Goal: Information Seeking & Learning: Understand process/instructions

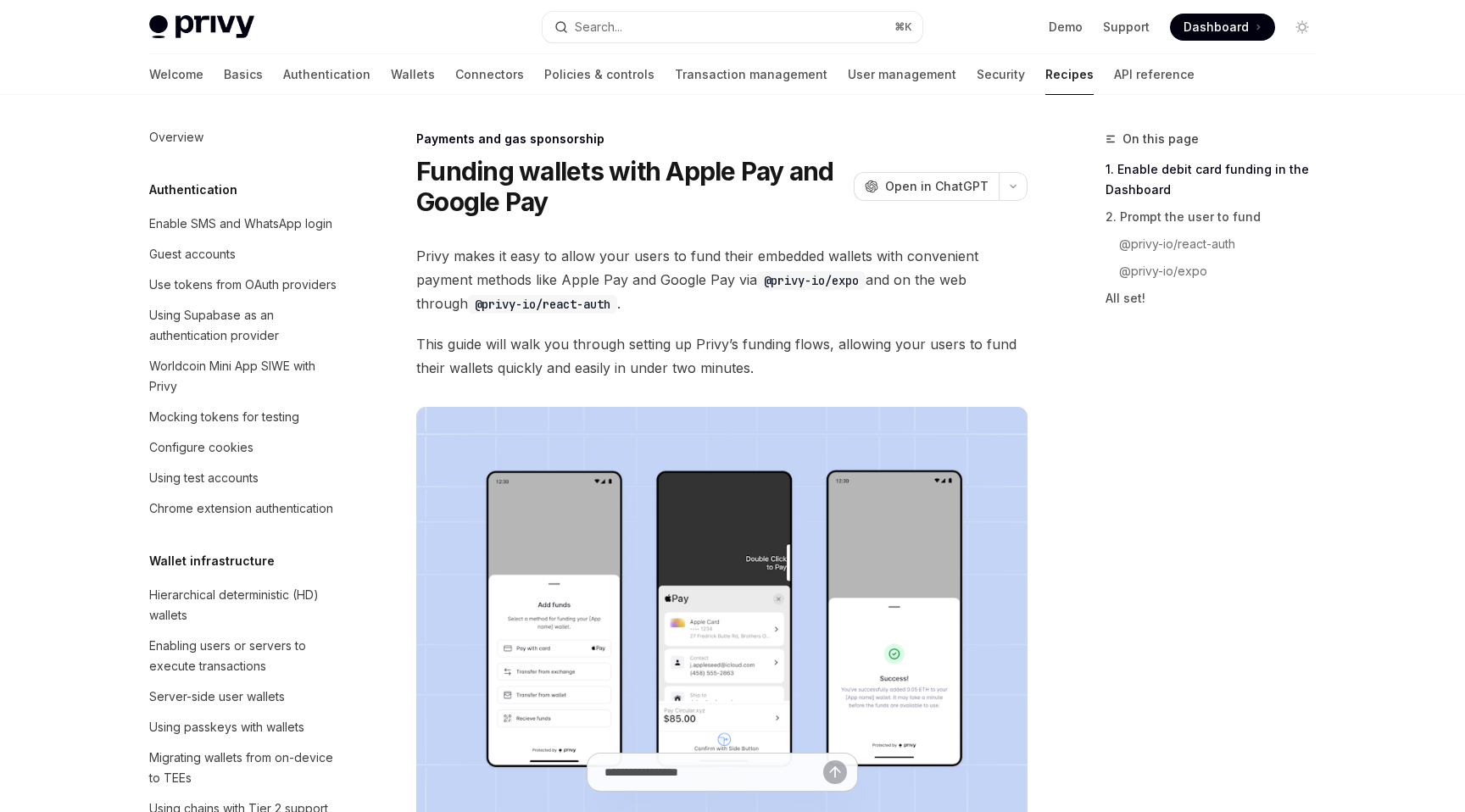
scroll to position [1372, 0]
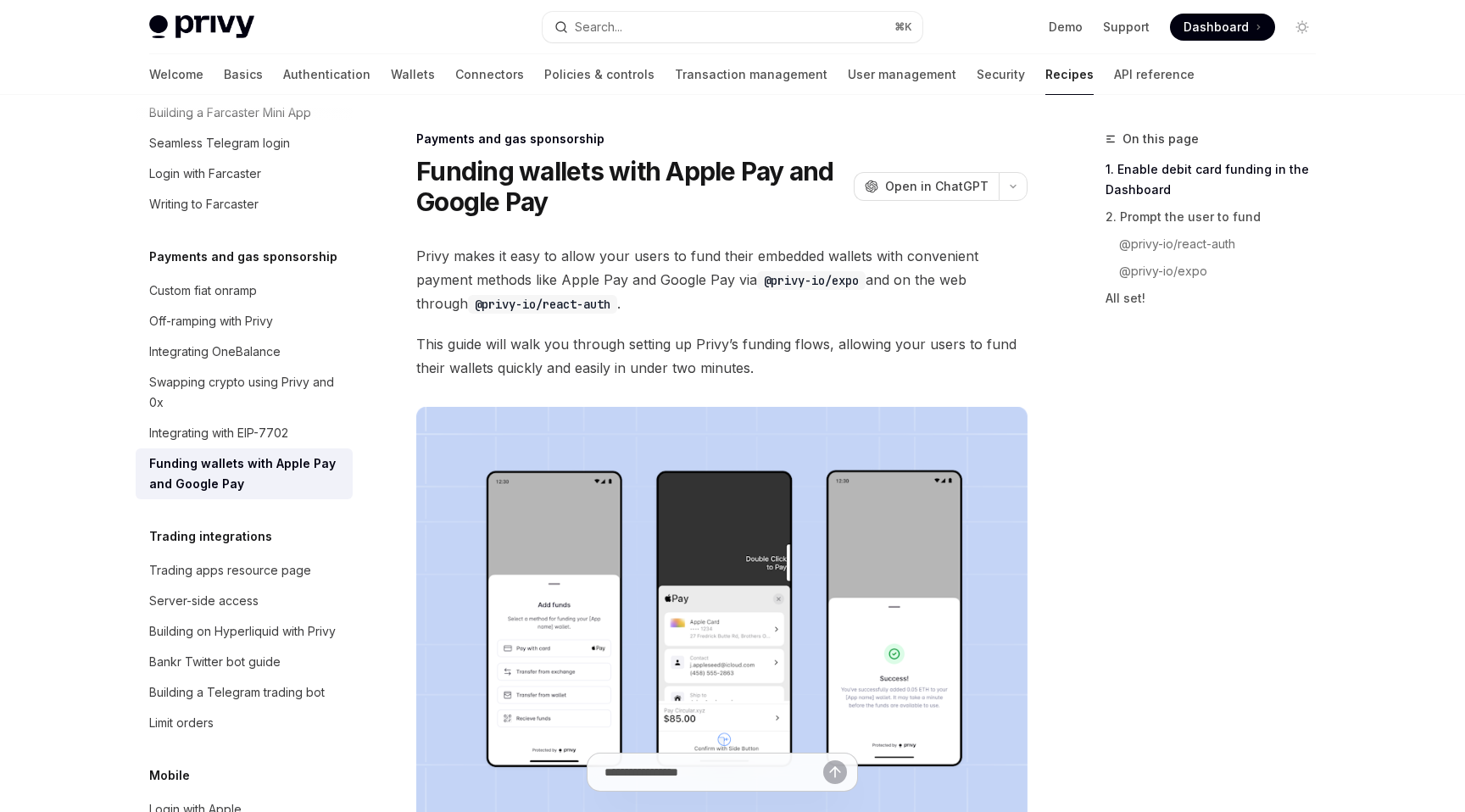
click at [306, 454] on div "Funding wallets with Apple Pay and Google Pay" at bounding box center [245, 474] width 194 height 40
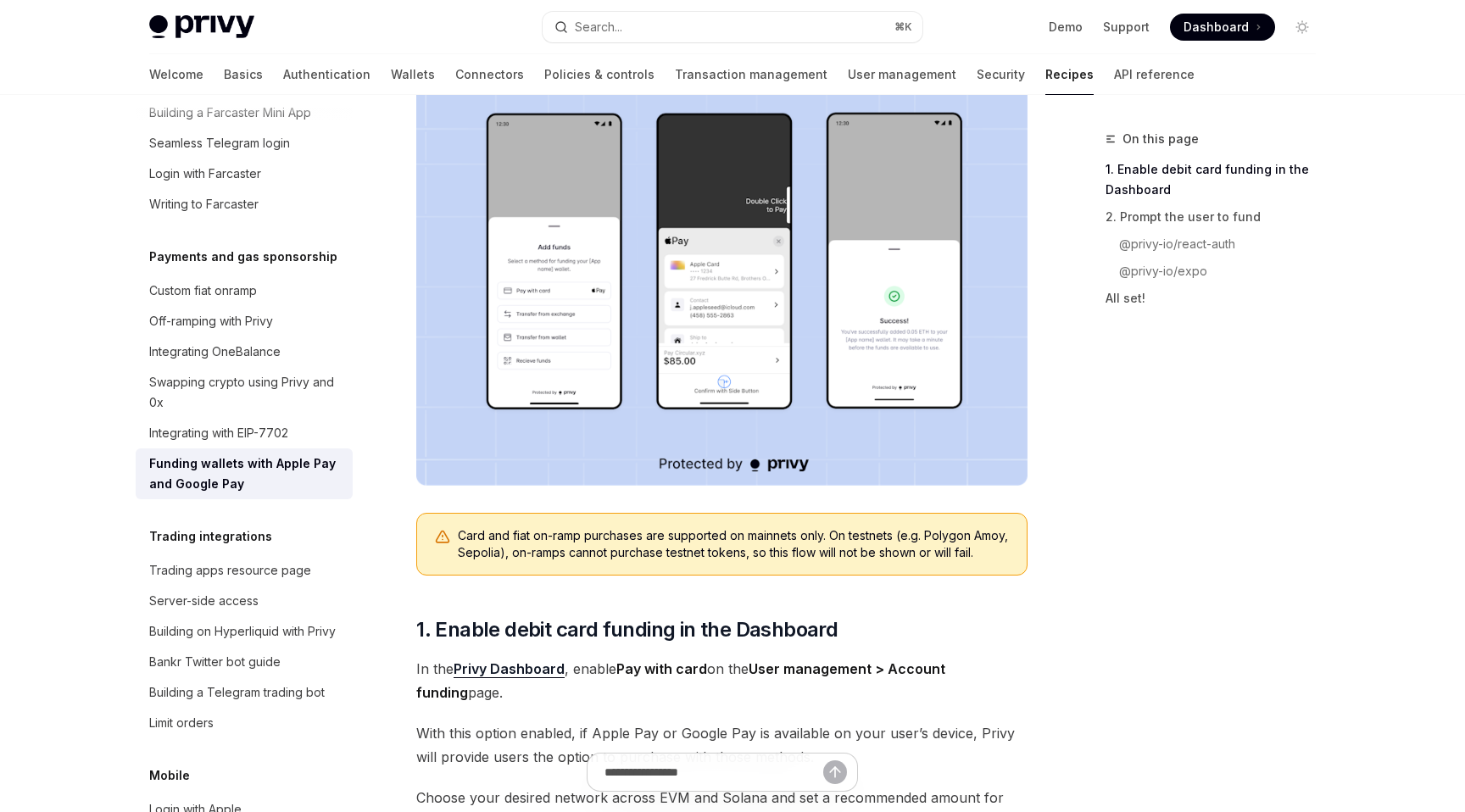
scroll to position [342, 0]
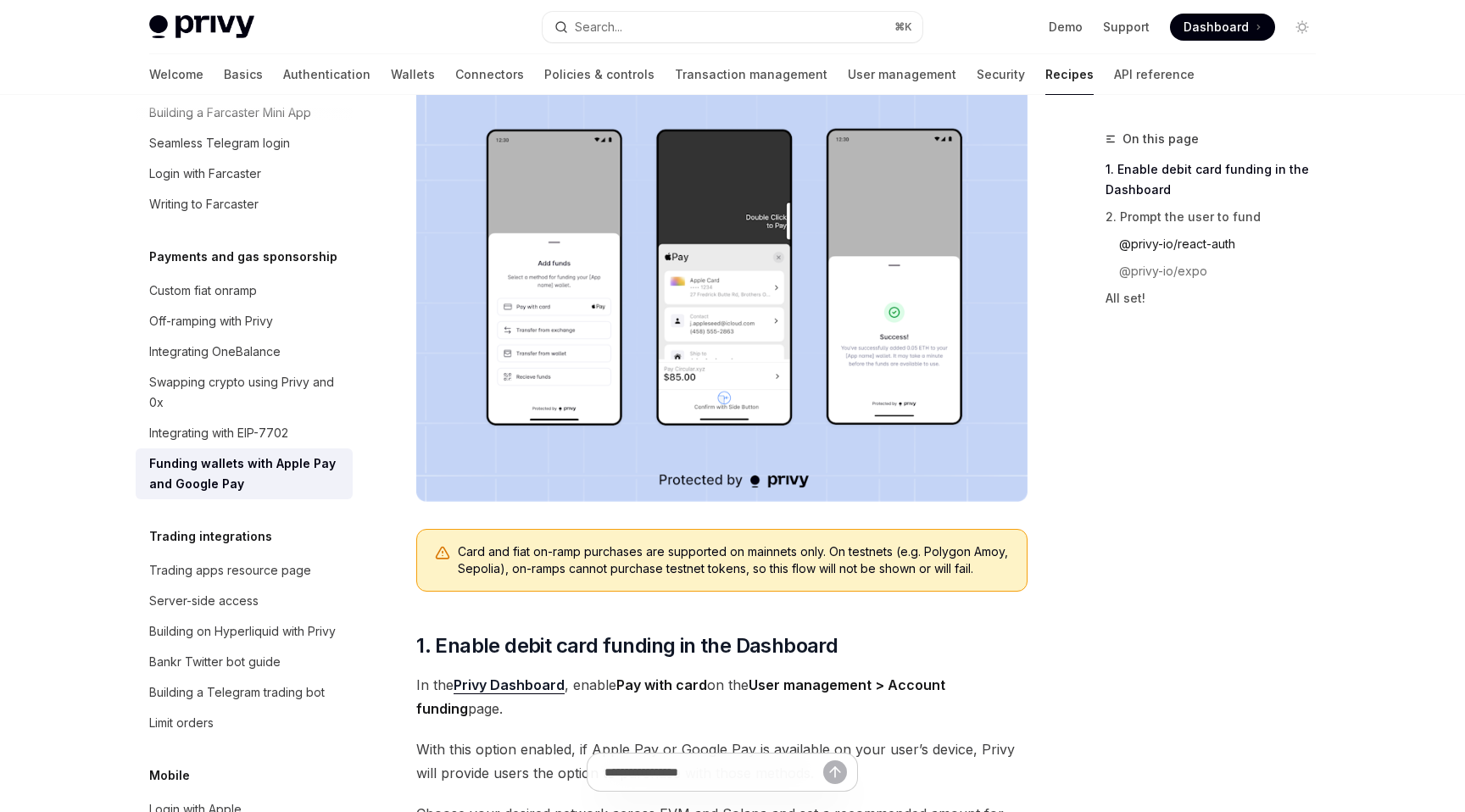
click at [1210, 247] on link "@privy-io/react-auth" at bounding box center [1224, 244] width 210 height 27
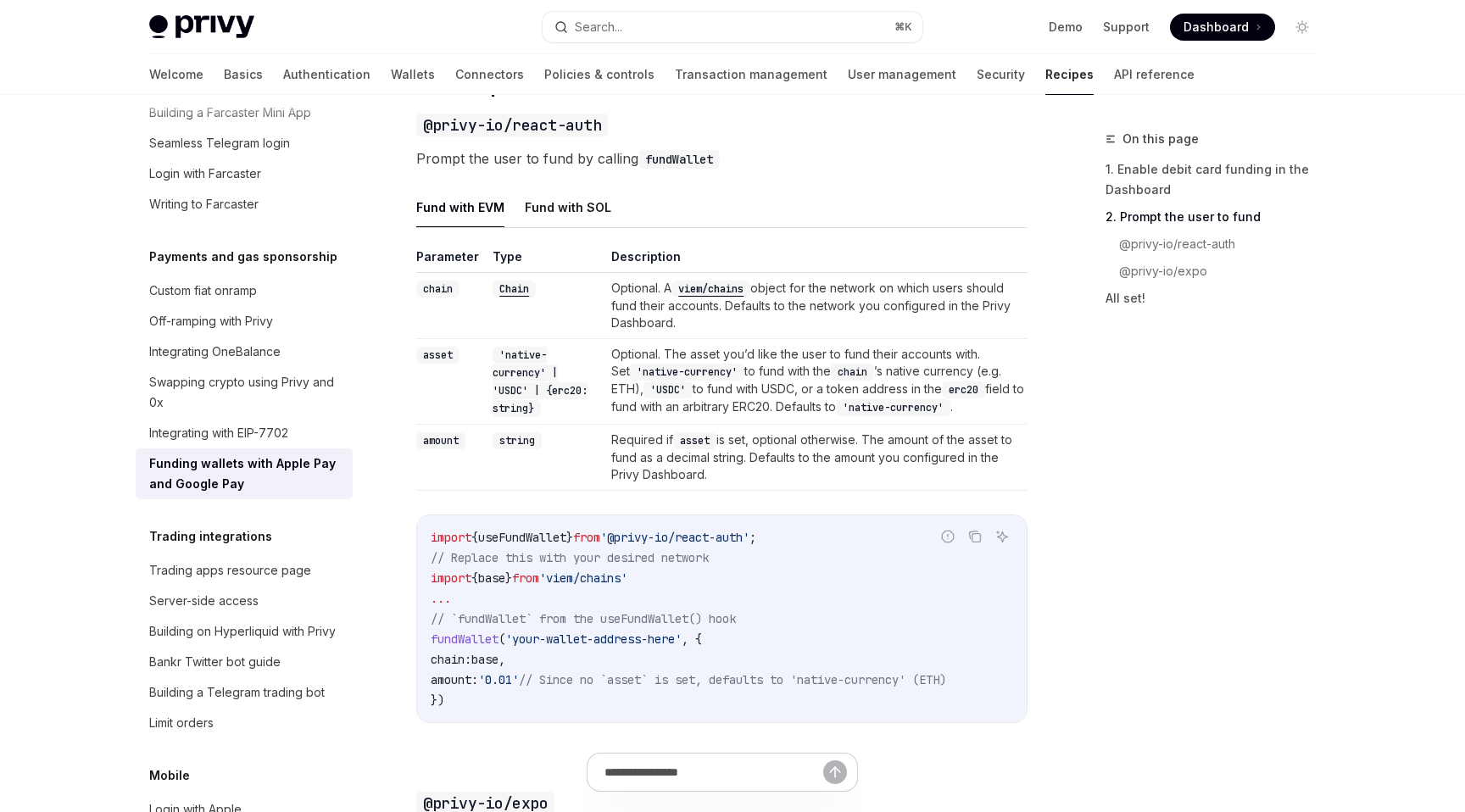
scroll to position [1160, 0]
click at [534, 215] on button "Fund with SOL" at bounding box center [568, 206] width 87 height 39
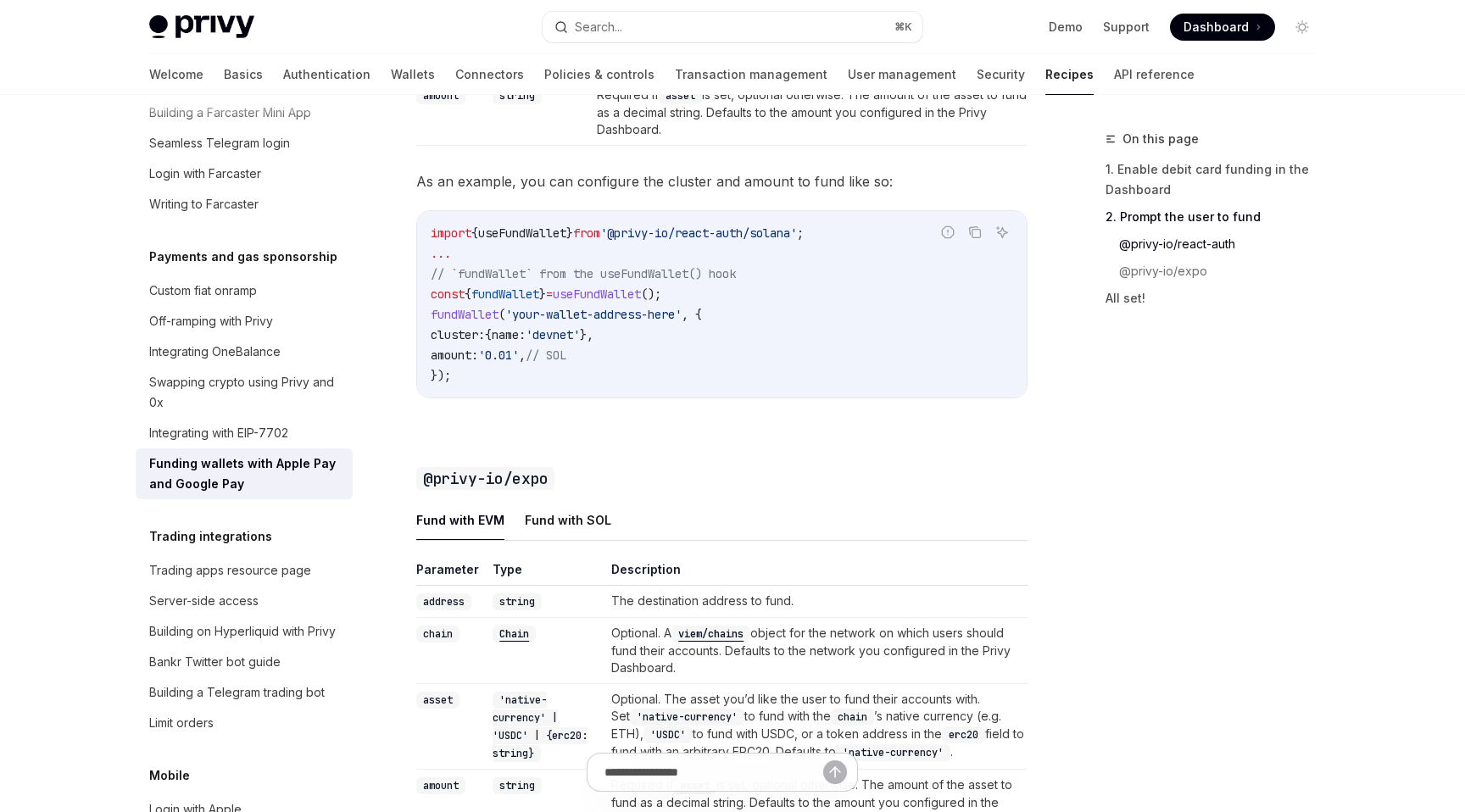
scroll to position [1414, 0]
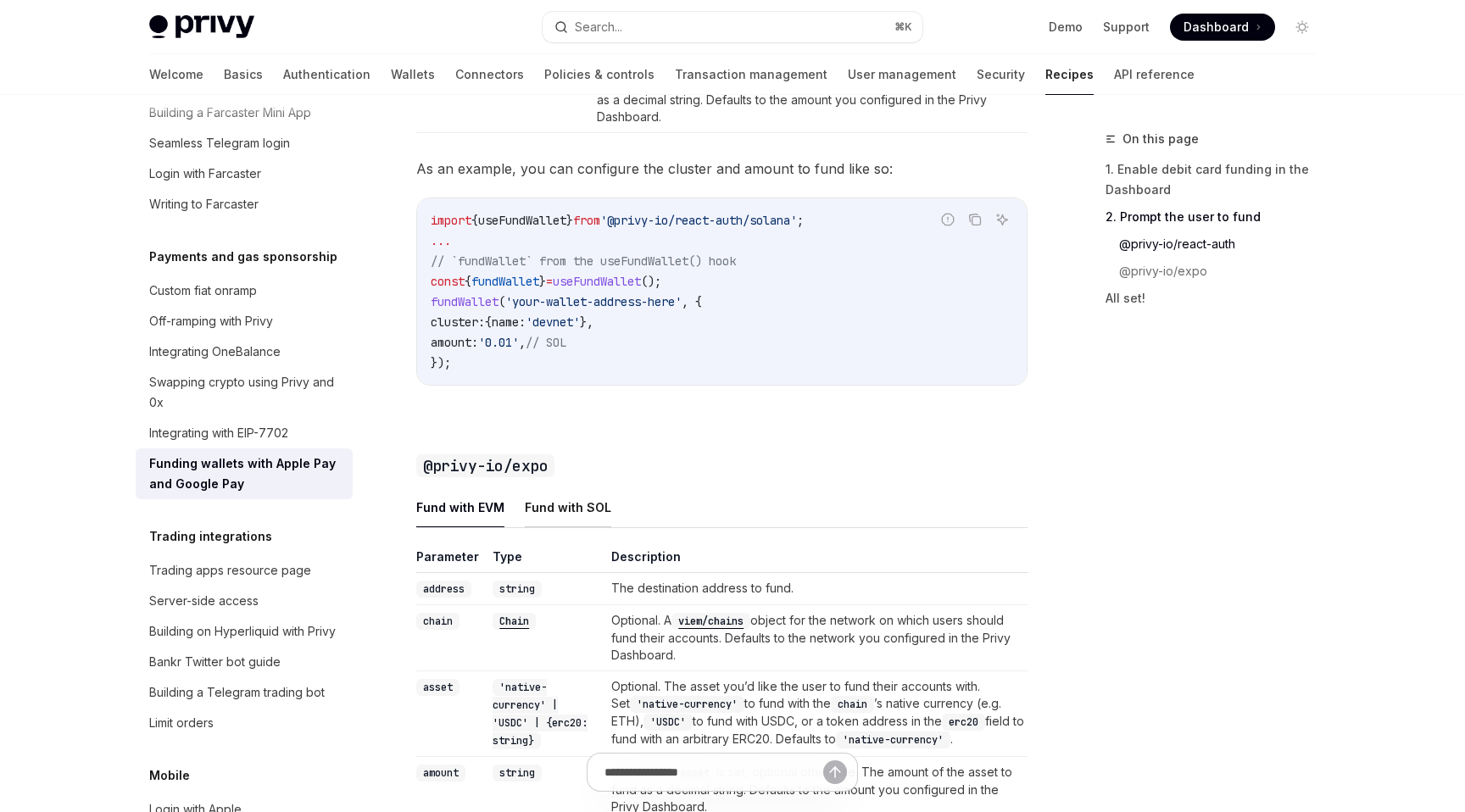
click at [578, 508] on button "Fund with SOL" at bounding box center [568, 506] width 87 height 39
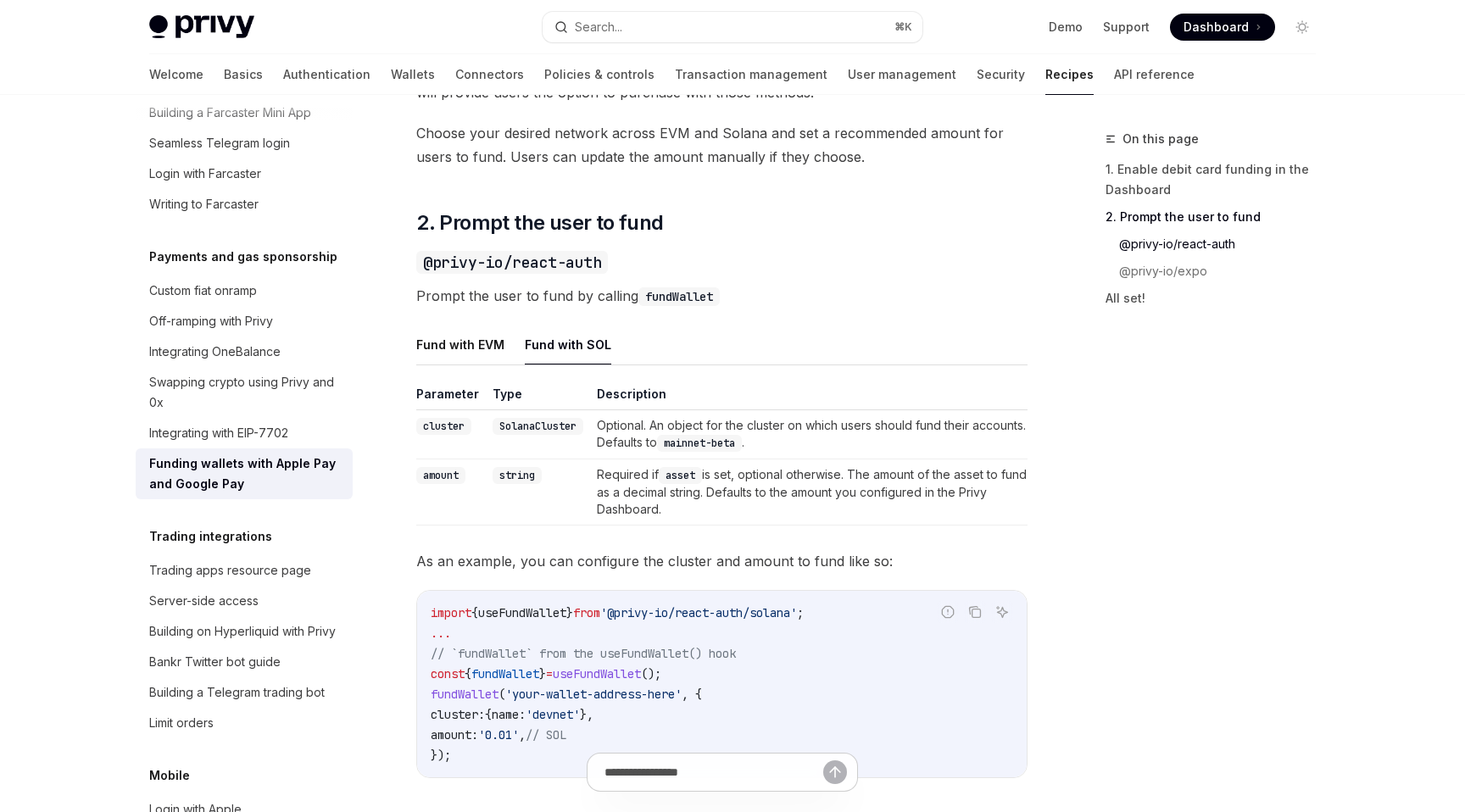
scroll to position [949, 0]
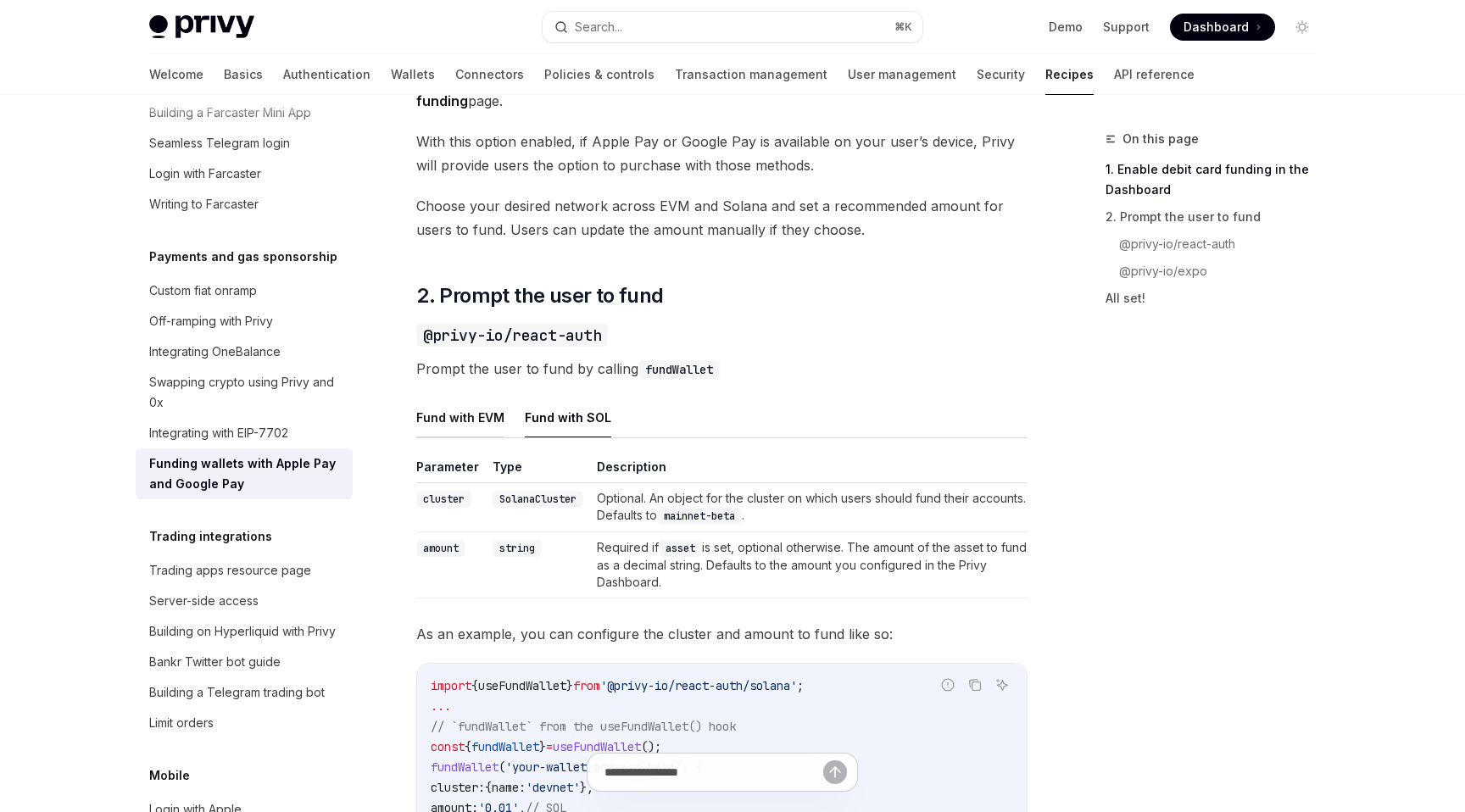
click at [455, 425] on button "Fund with EVM" at bounding box center [460, 417] width 88 height 39
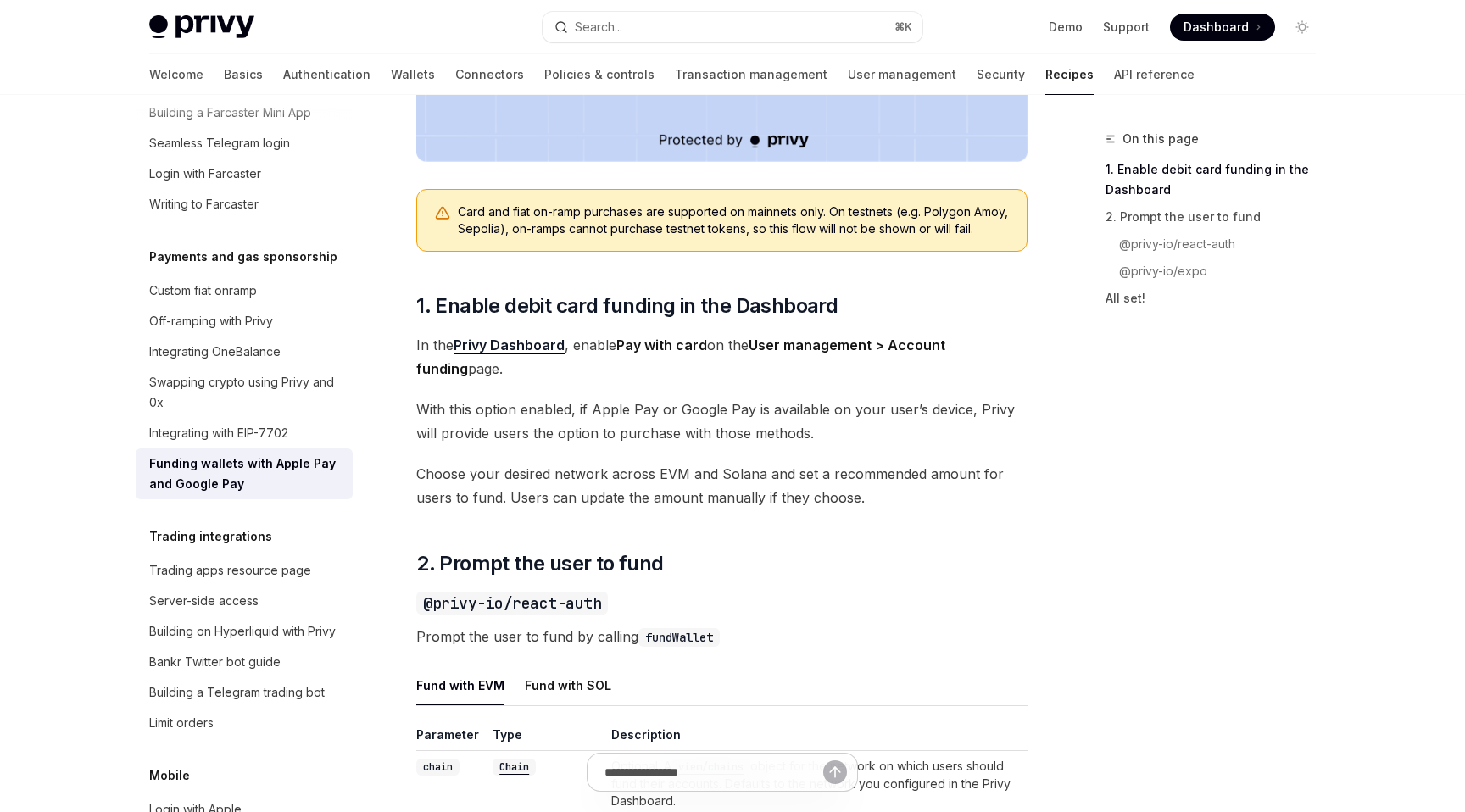
scroll to position [787, 0]
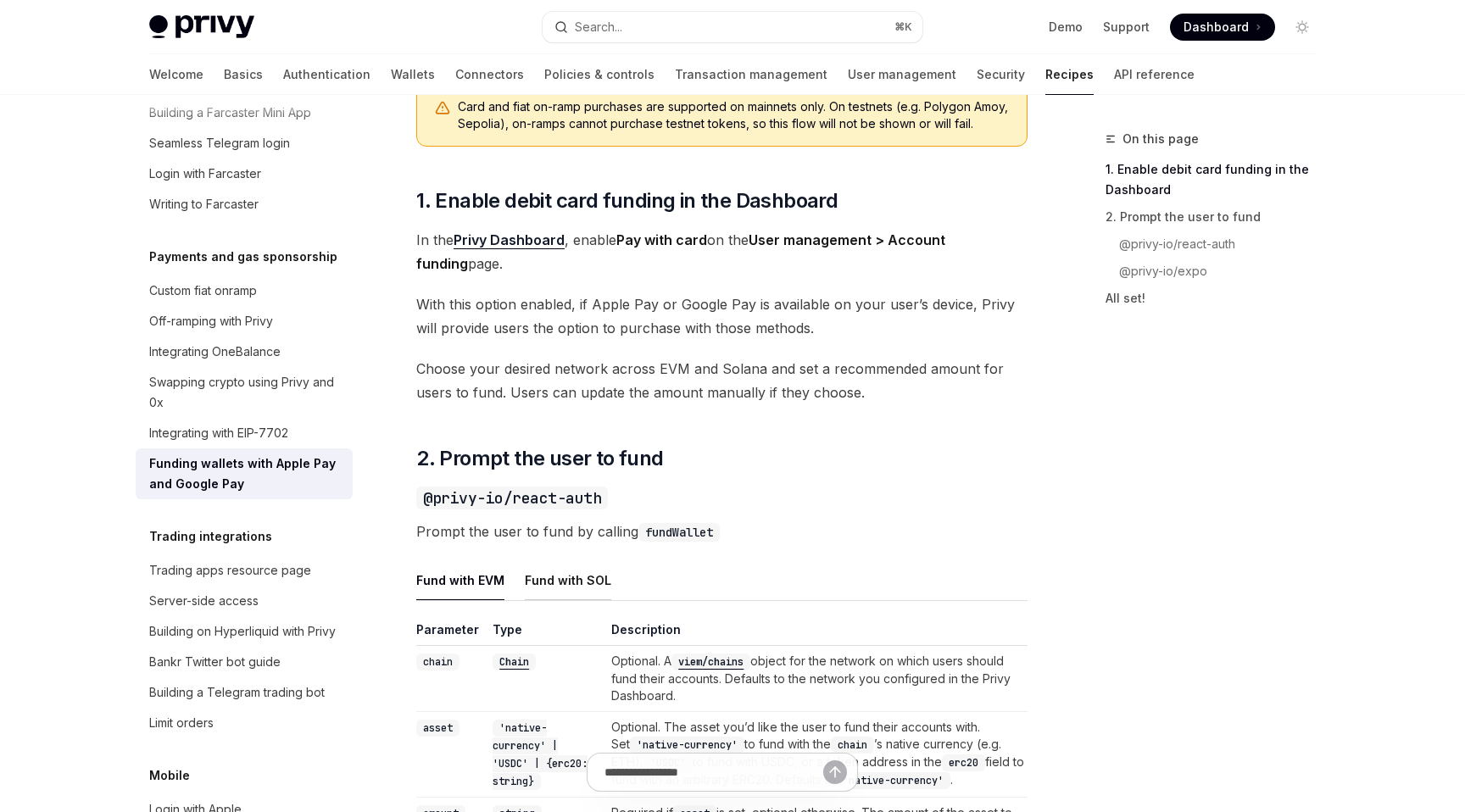
click at [585, 581] on button "Fund with SOL" at bounding box center [568, 579] width 87 height 39
type textarea "*"
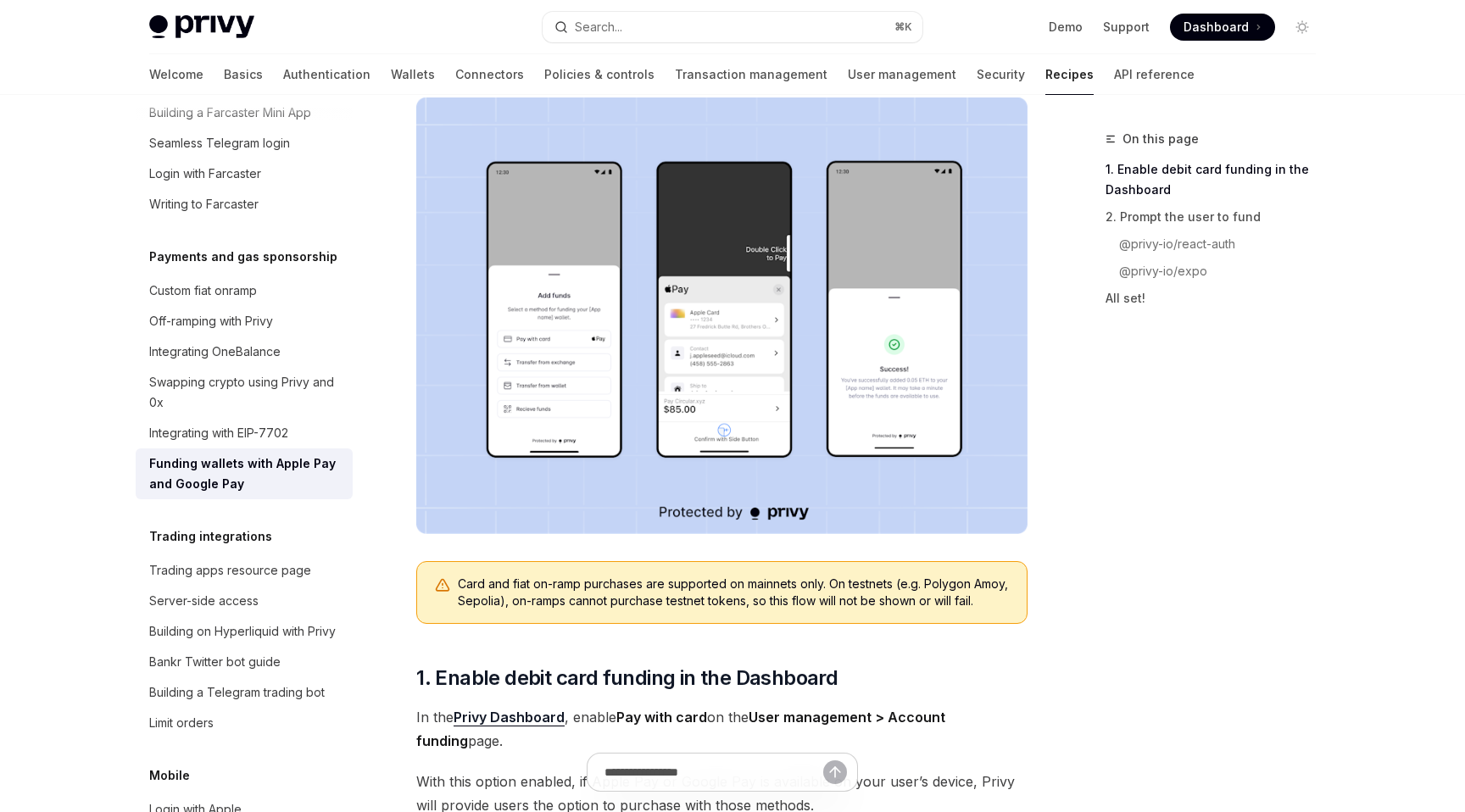
scroll to position [209, 0]
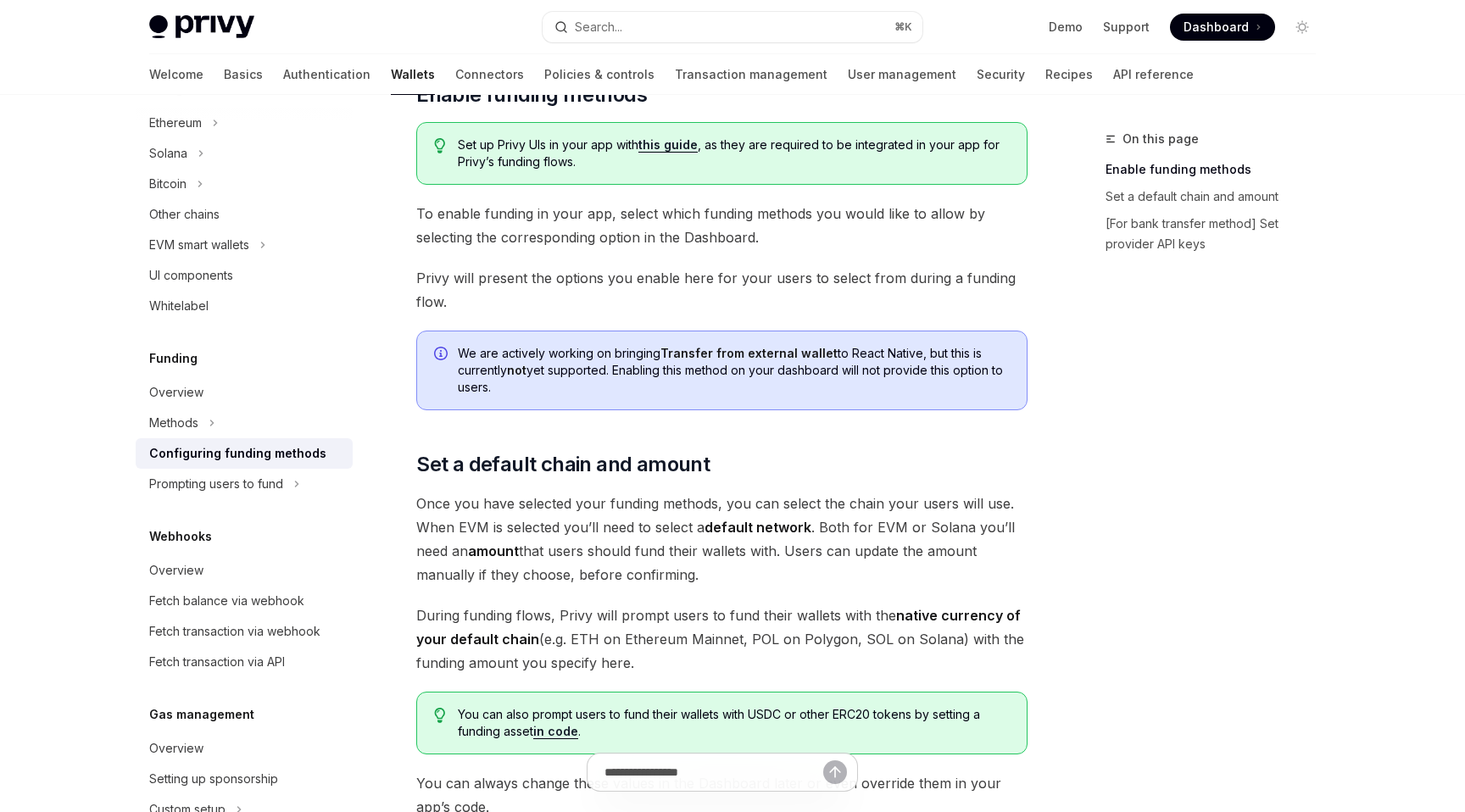
scroll to position [464, 0]
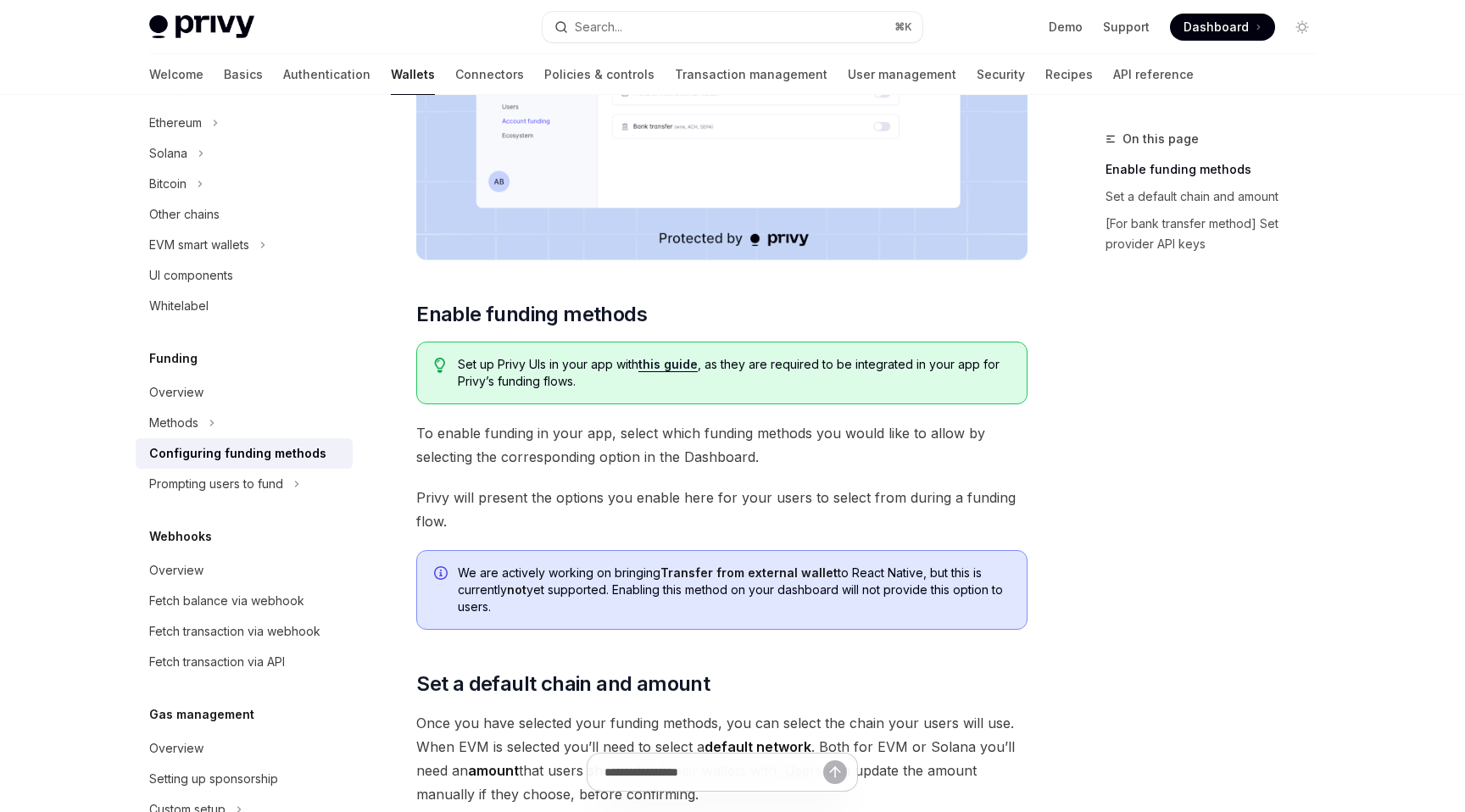
click at [674, 366] on link "this guide" at bounding box center [668, 364] width 60 height 15
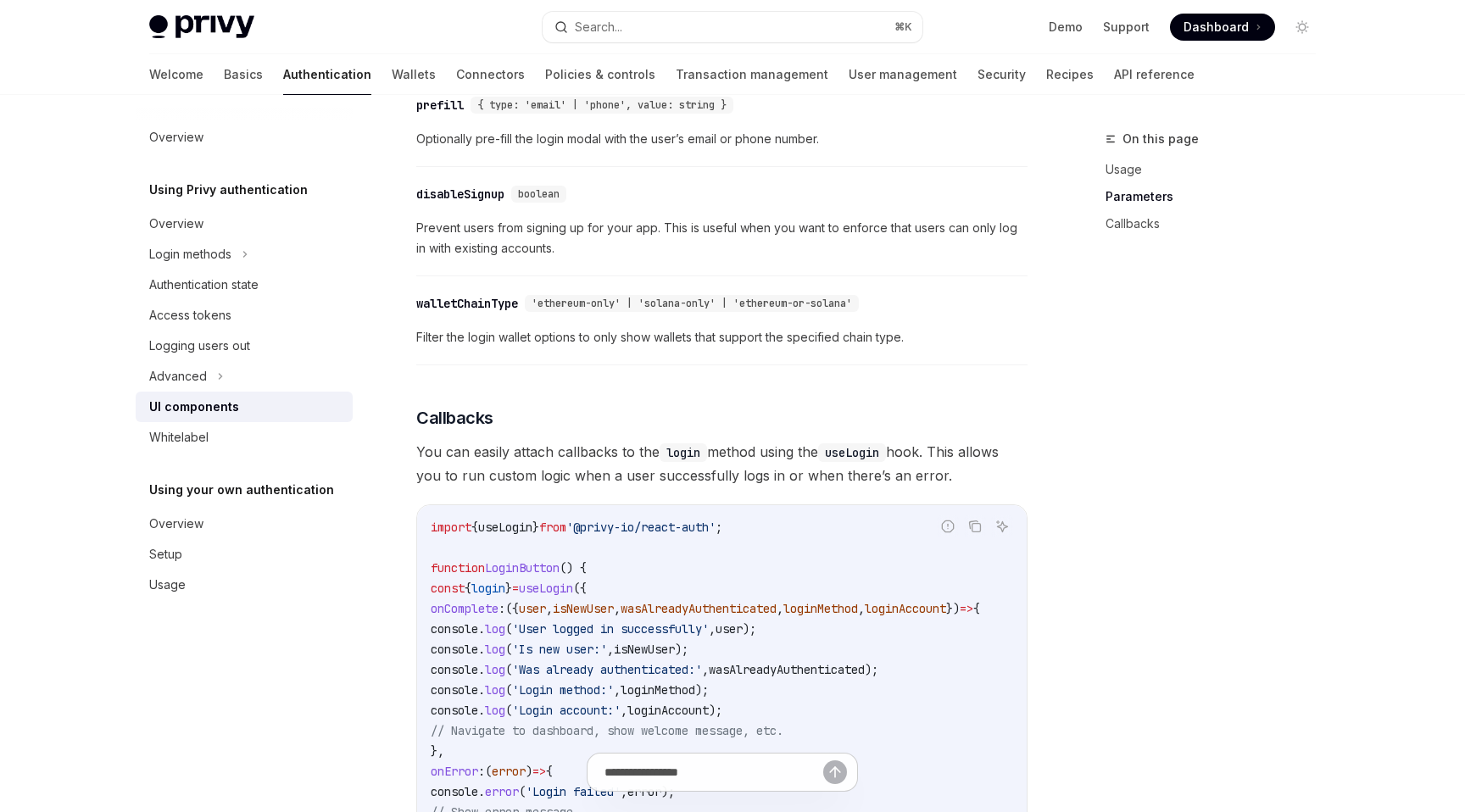
scroll to position [2088, 0]
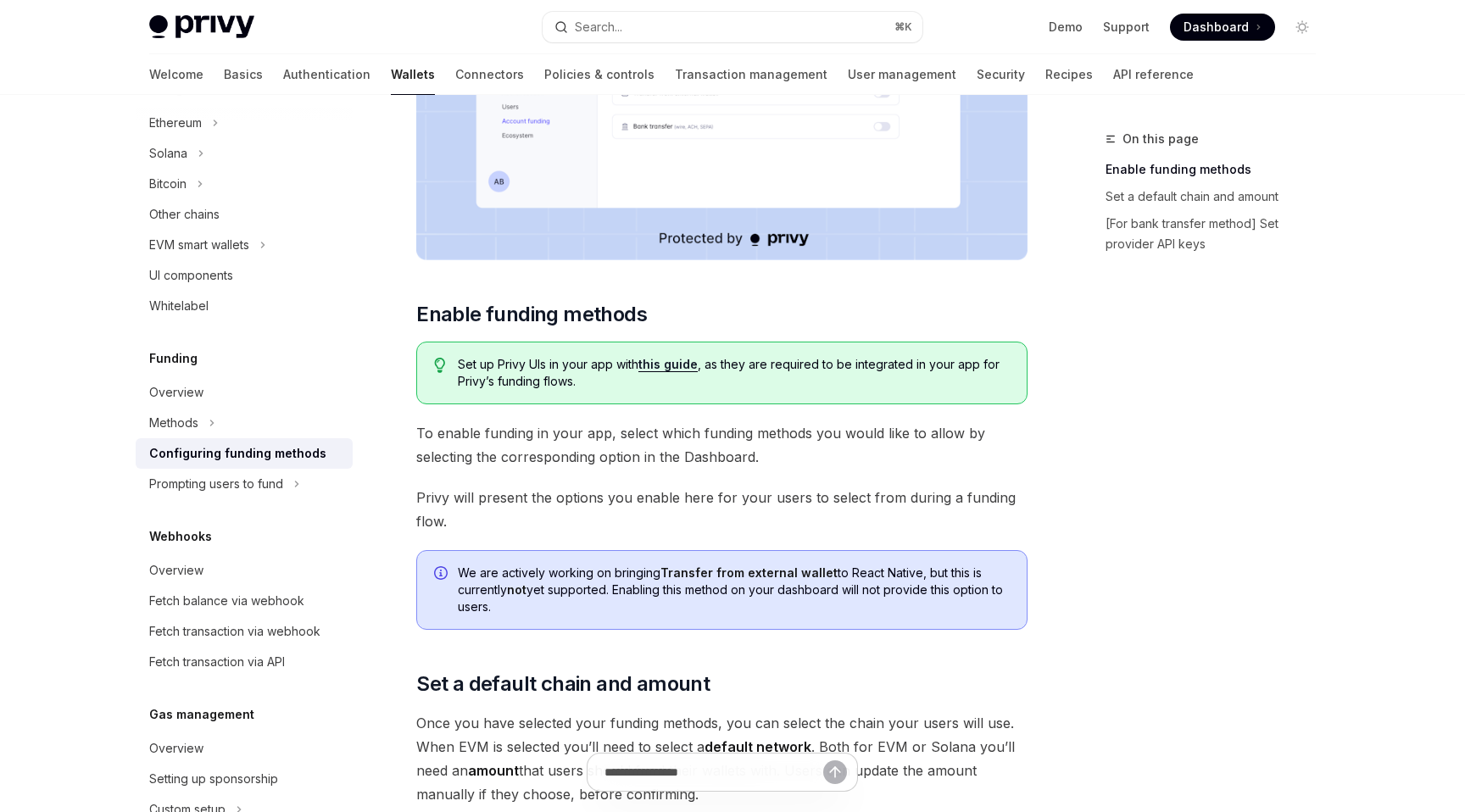
scroll to position [464, 0]
click at [303, 489] on div "Prompting users to fund" at bounding box center [244, 484] width 217 height 31
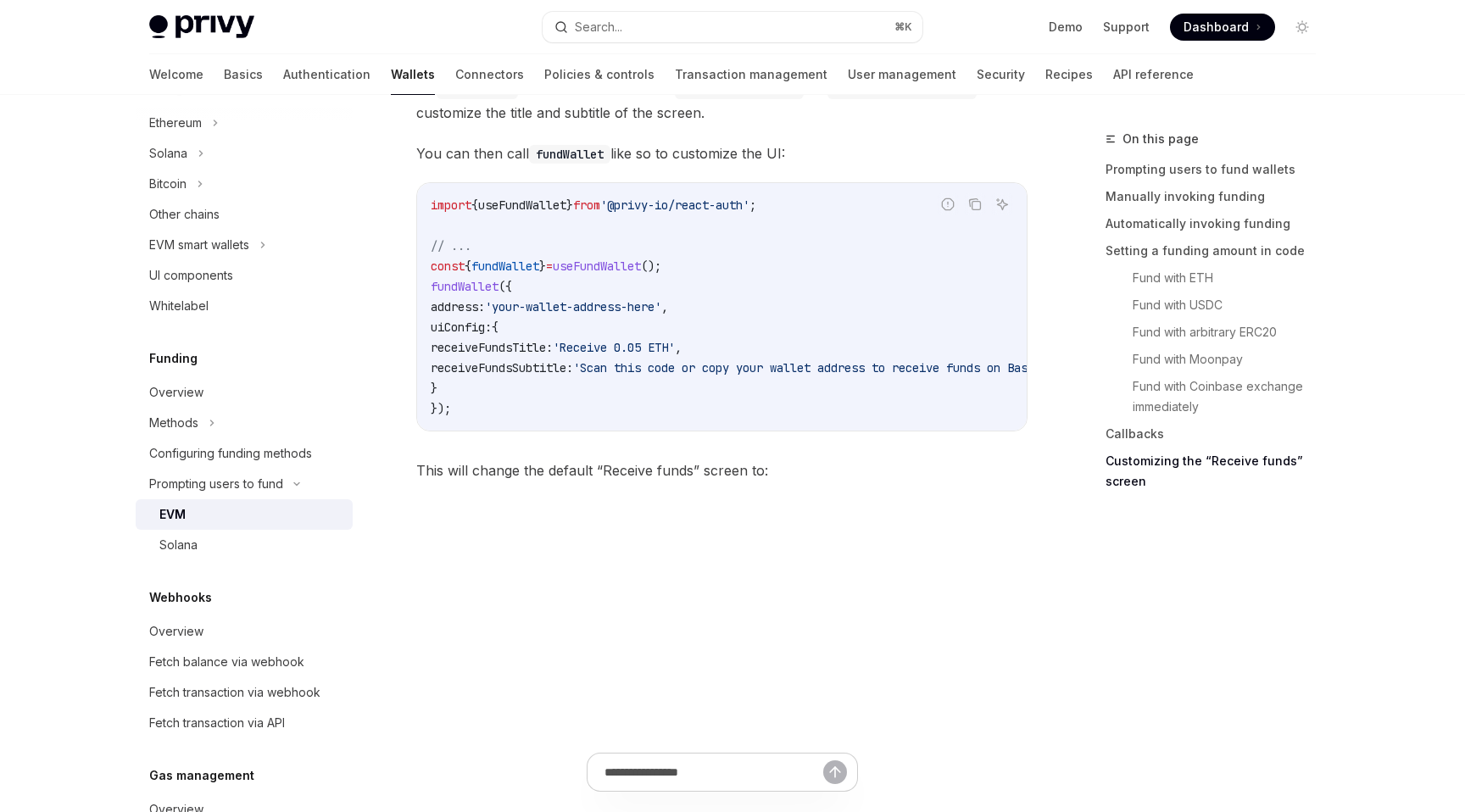
scroll to position [4436, 0]
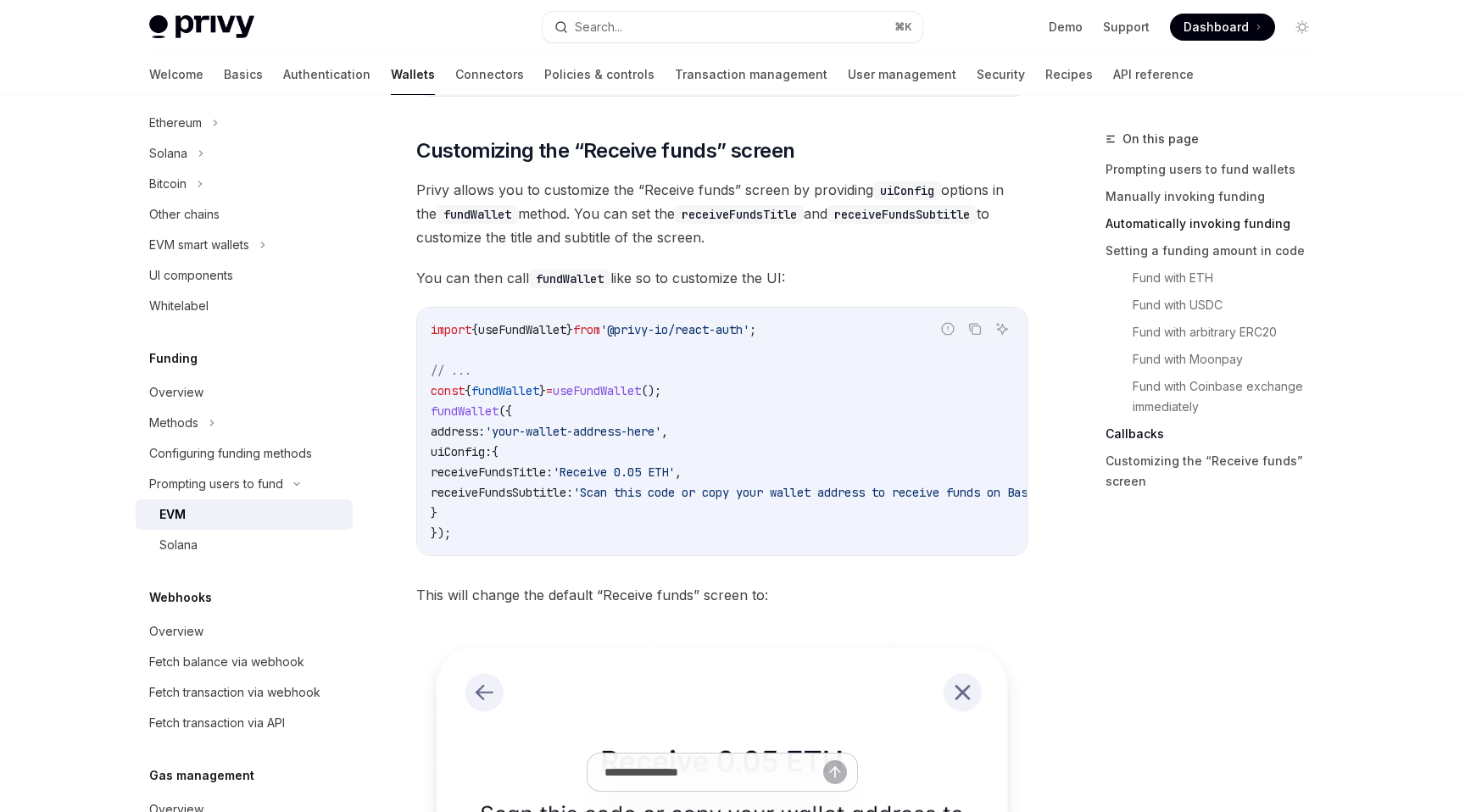
click at [1176, 222] on link "Automatically invoking funding" at bounding box center [1216, 223] width 223 height 27
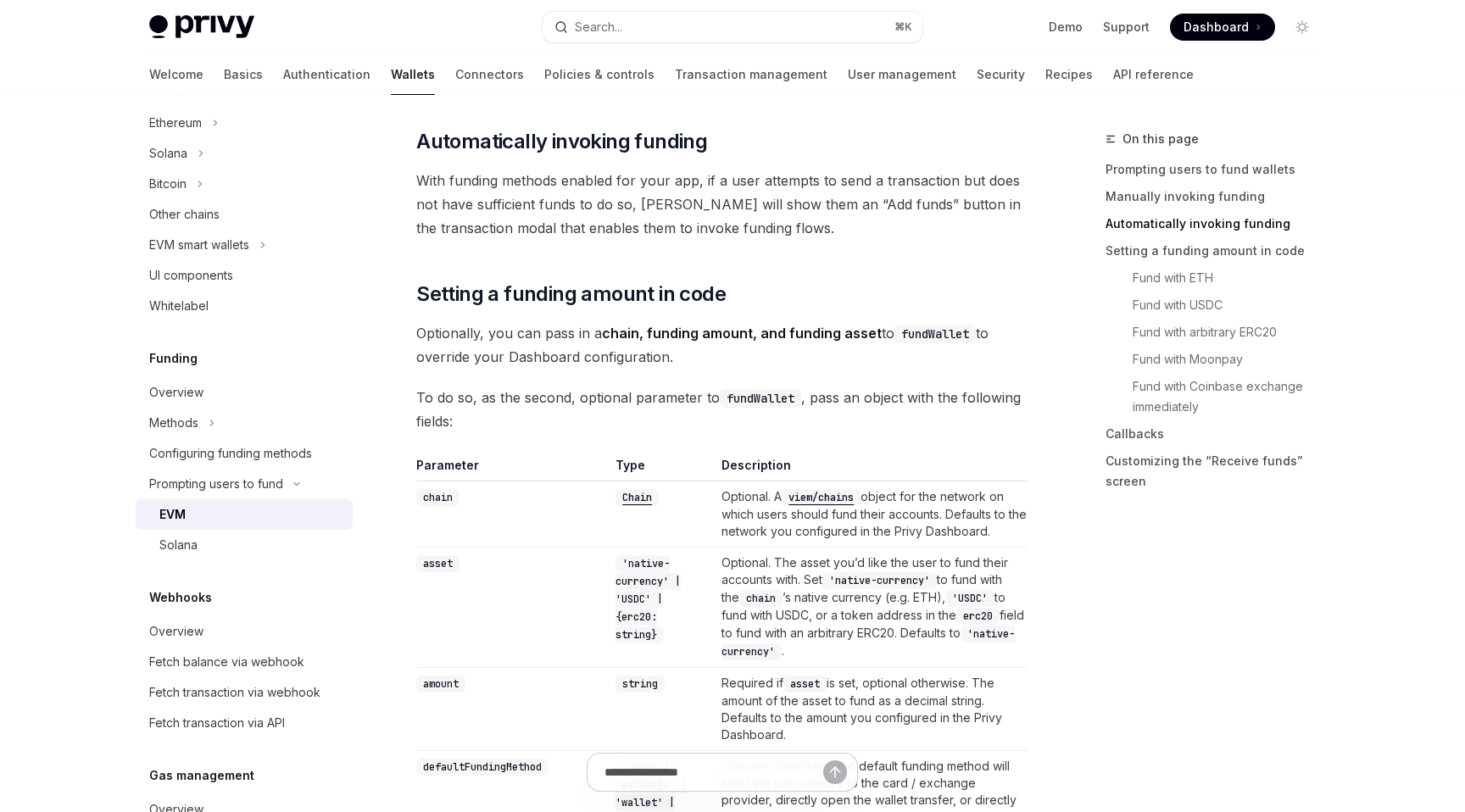
scroll to position [1269, 0]
click at [244, 547] on div "Solana" at bounding box center [251, 544] width 183 height 20
type textarea "*"
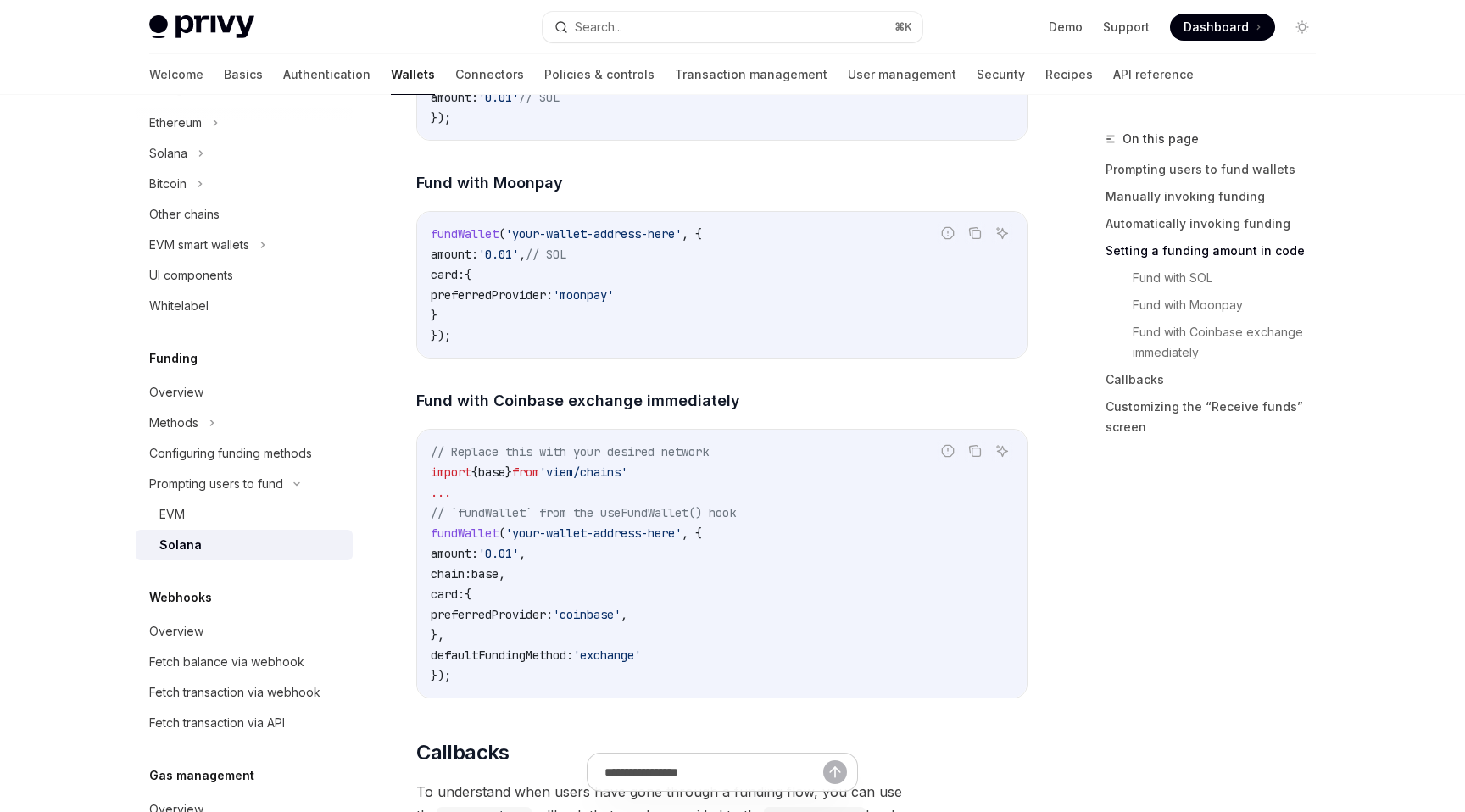
scroll to position [2080, 0]
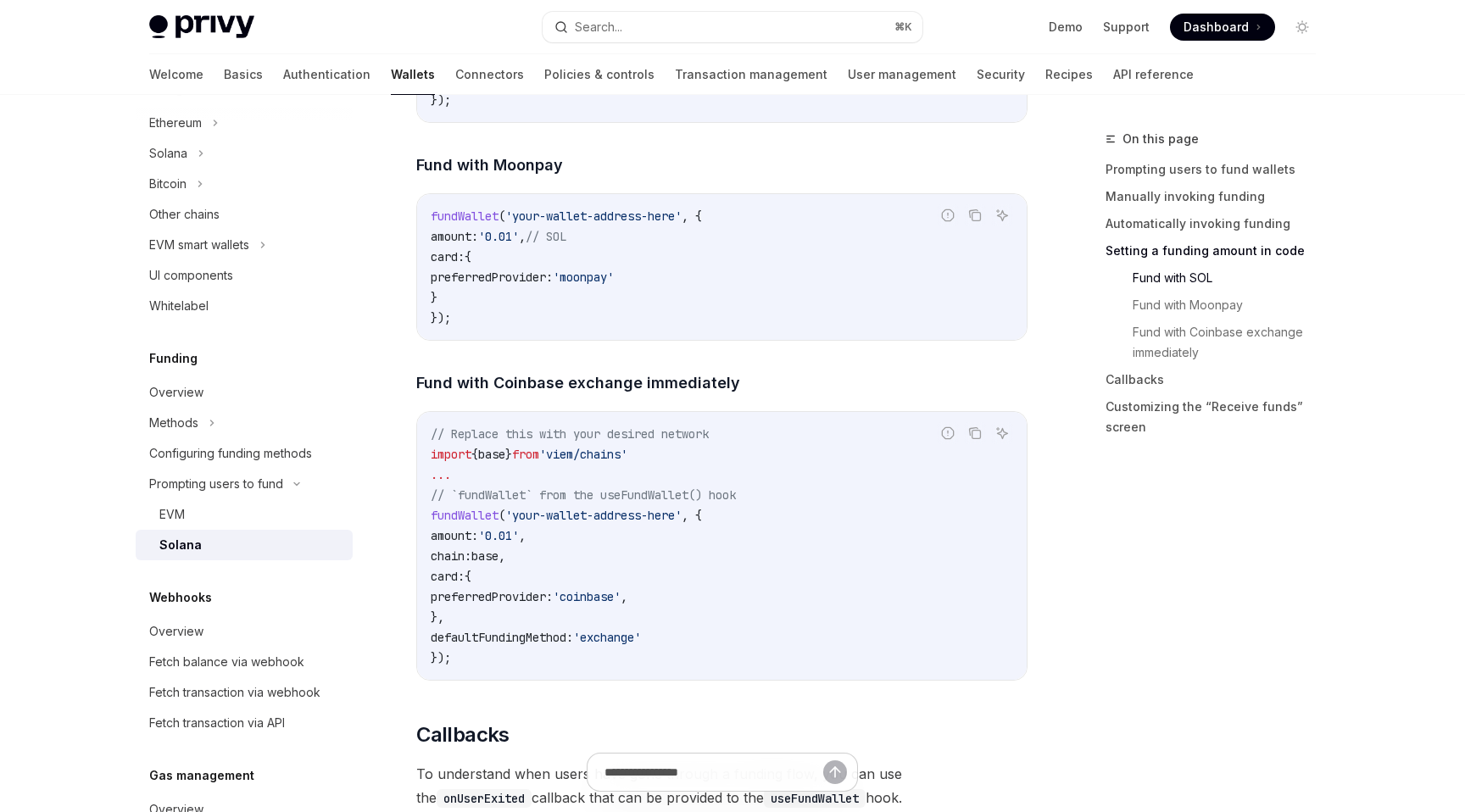
click at [815, 340] on div "fundWallet ( 'your-wallet-address-here' , { amount: '0.01' , // SOL card: { pre…" at bounding box center [722, 267] width 610 height 145
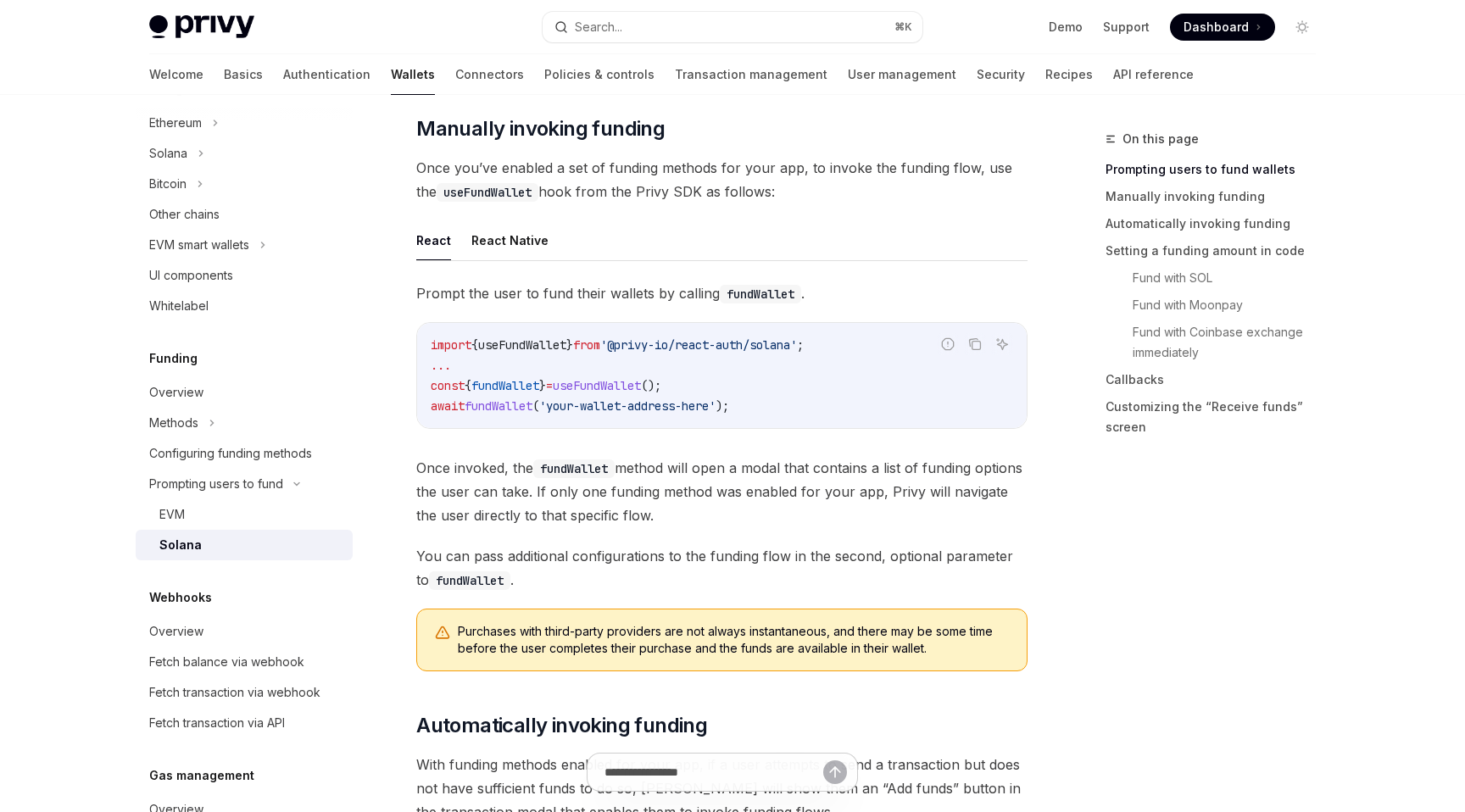
scroll to position [314, 0]
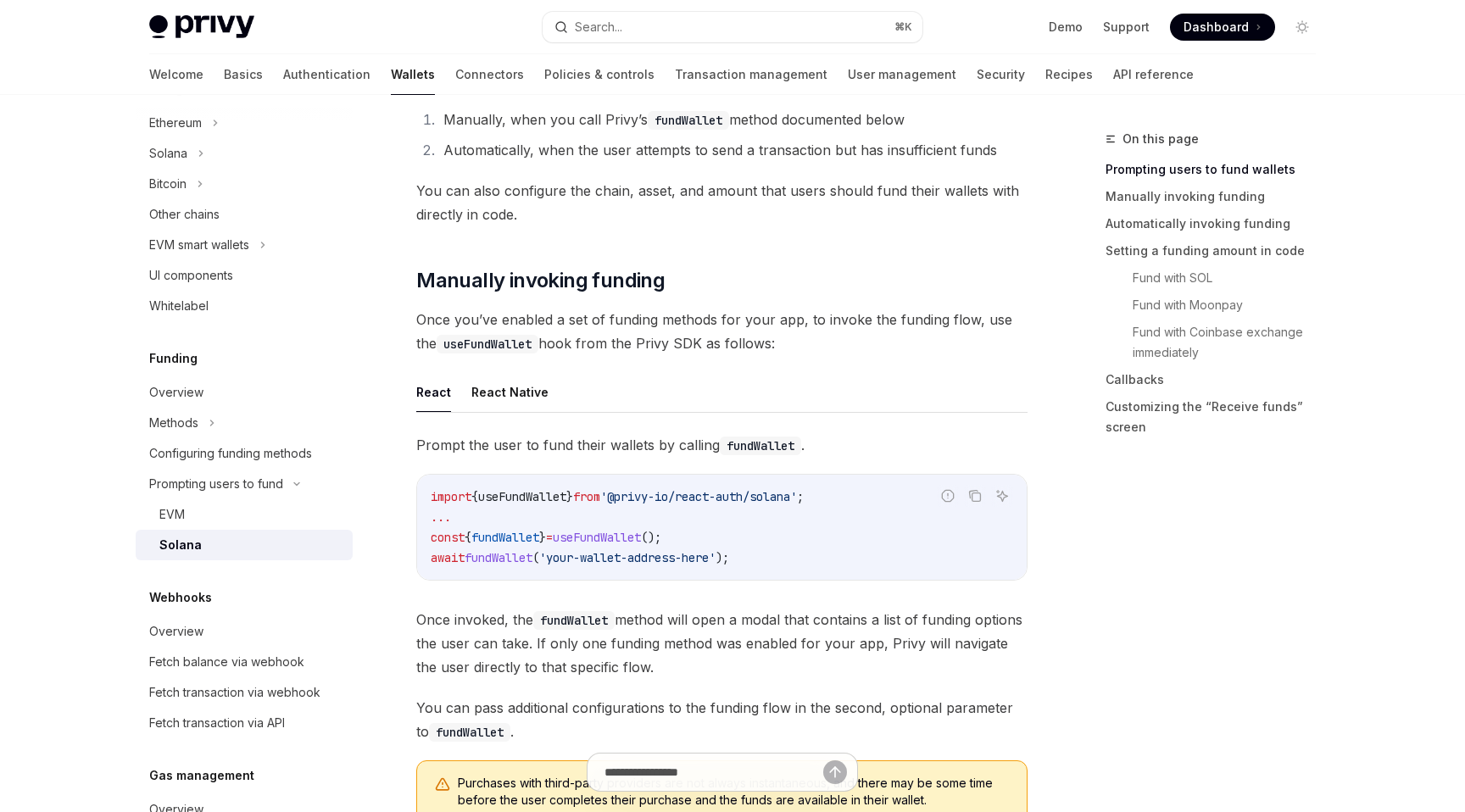
click at [630, 498] on span "'@privy-io/react-auth/solana'" at bounding box center [698, 496] width 196 height 15
copy code "import { useFundWallet } from '@privy-io/react-auth/solana' ;"
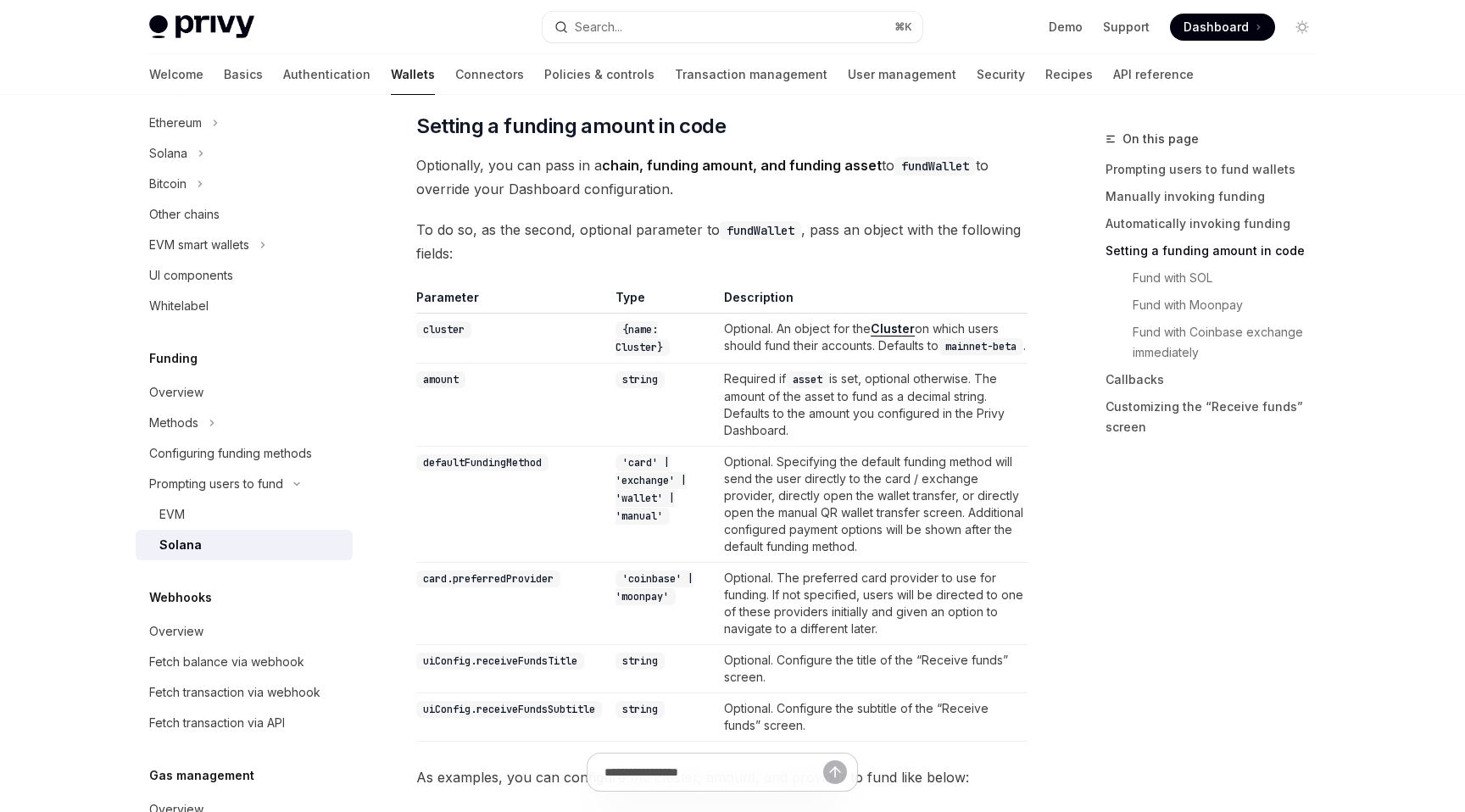
scroll to position [1232, 0]
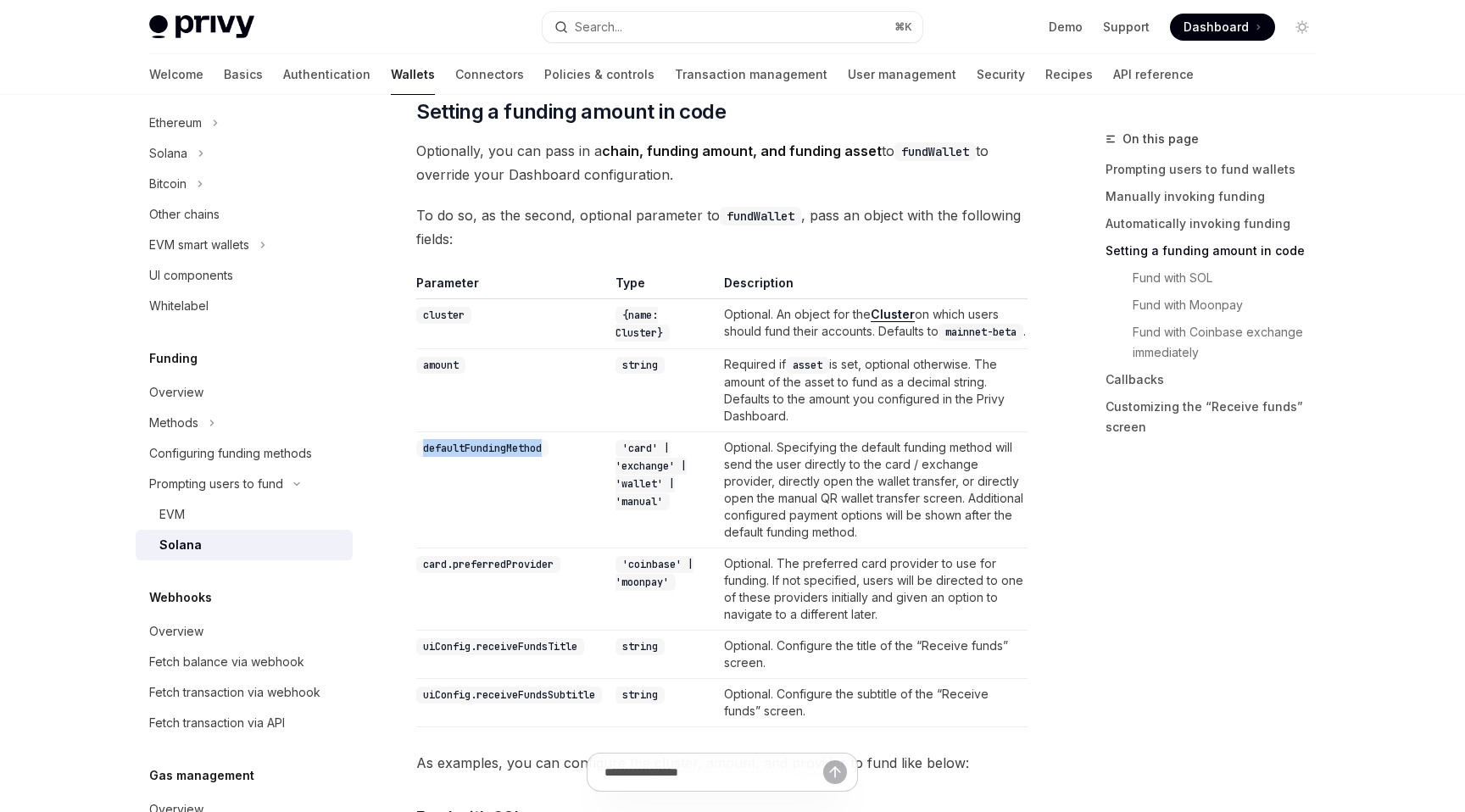
drag, startPoint x: 549, startPoint y: 464, endPoint x: 426, endPoint y: 461, distance: 123.0
click at [426, 461] on td "defaultFundingMethod" at bounding box center [513, 489] width 193 height 117
copy code "defaultFundingMethod"
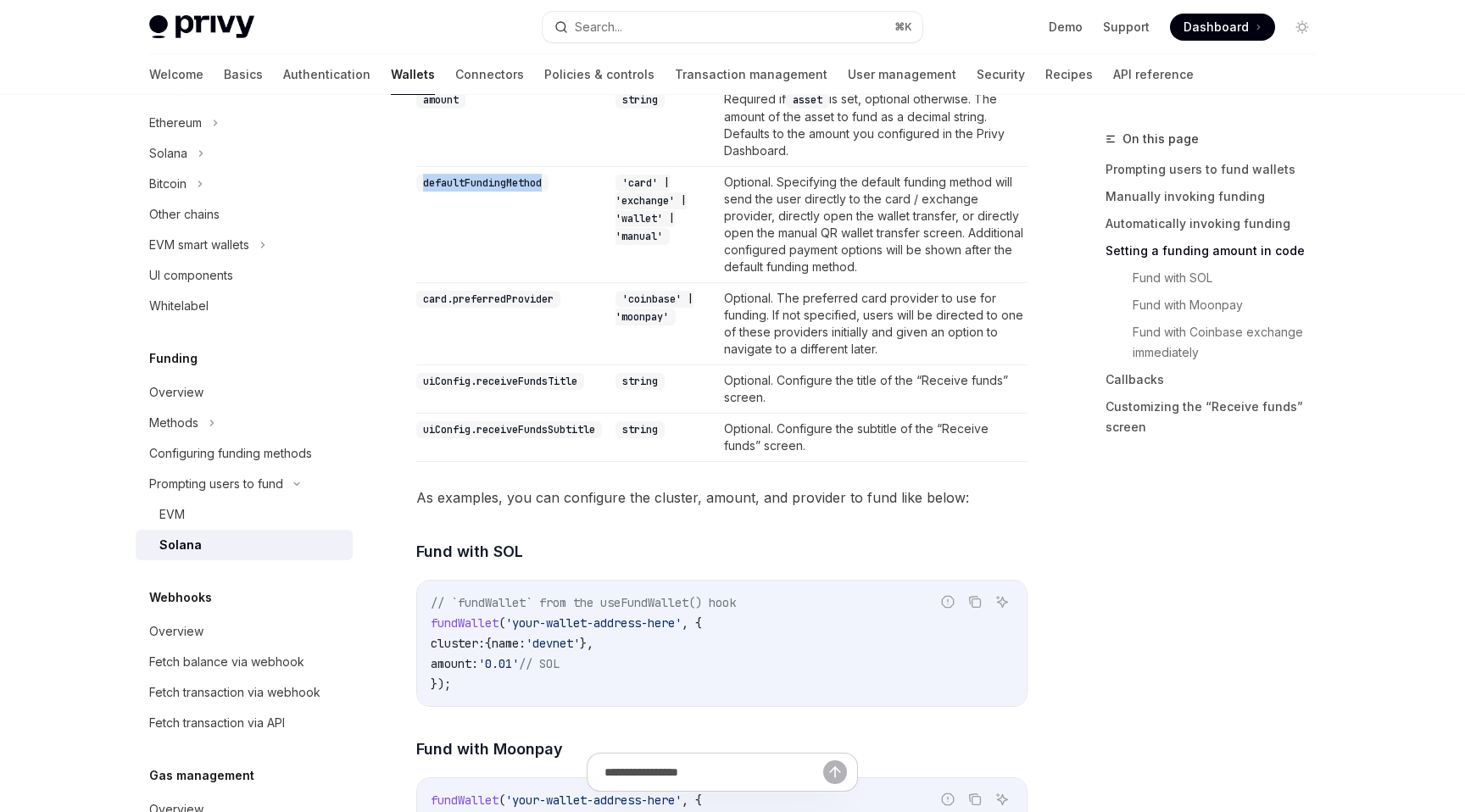
scroll to position [1530, 0]
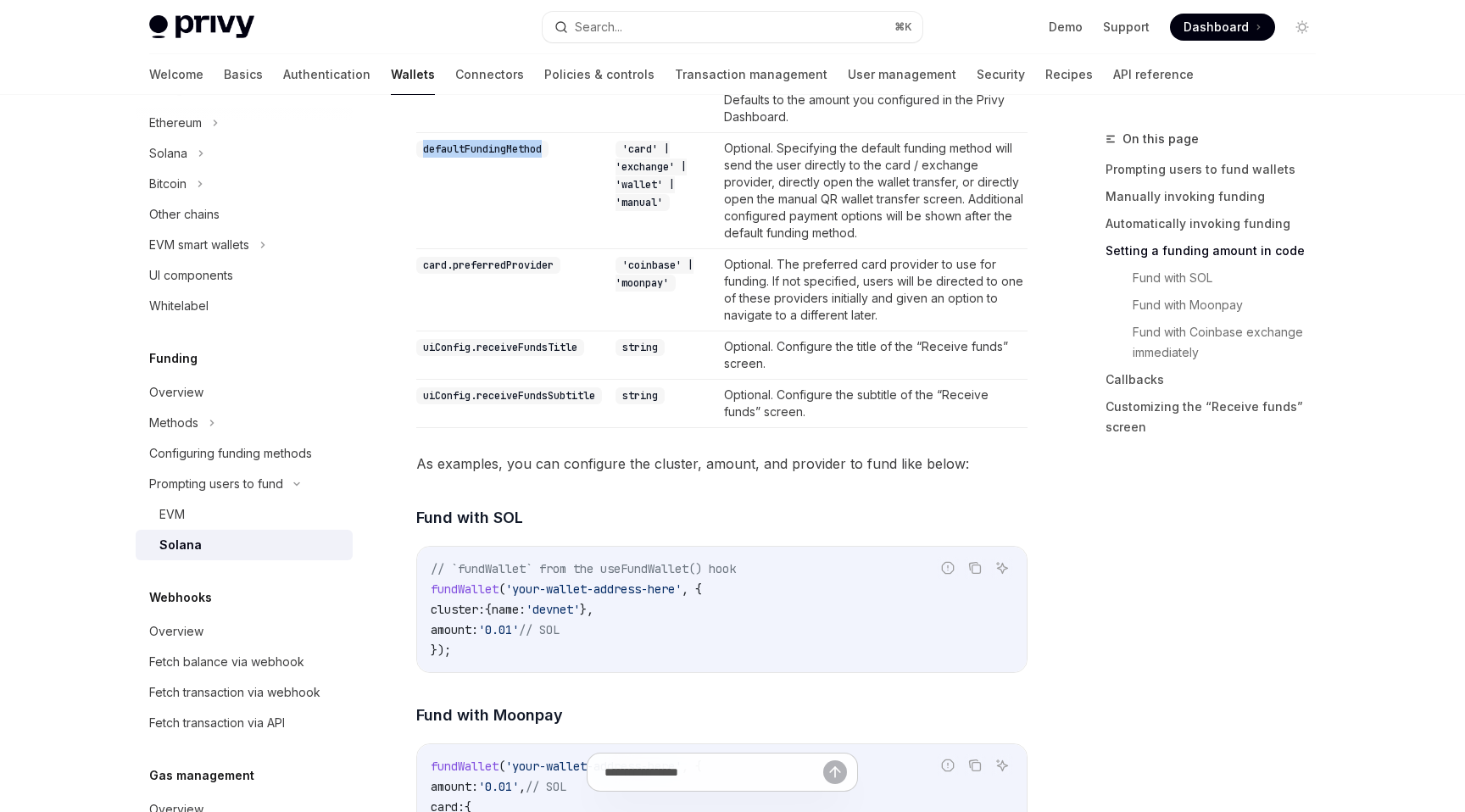
copy code "defaultFundingMethod"
drag, startPoint x: 577, startPoint y: 282, endPoint x: 410, endPoint y: 274, distance: 167.2
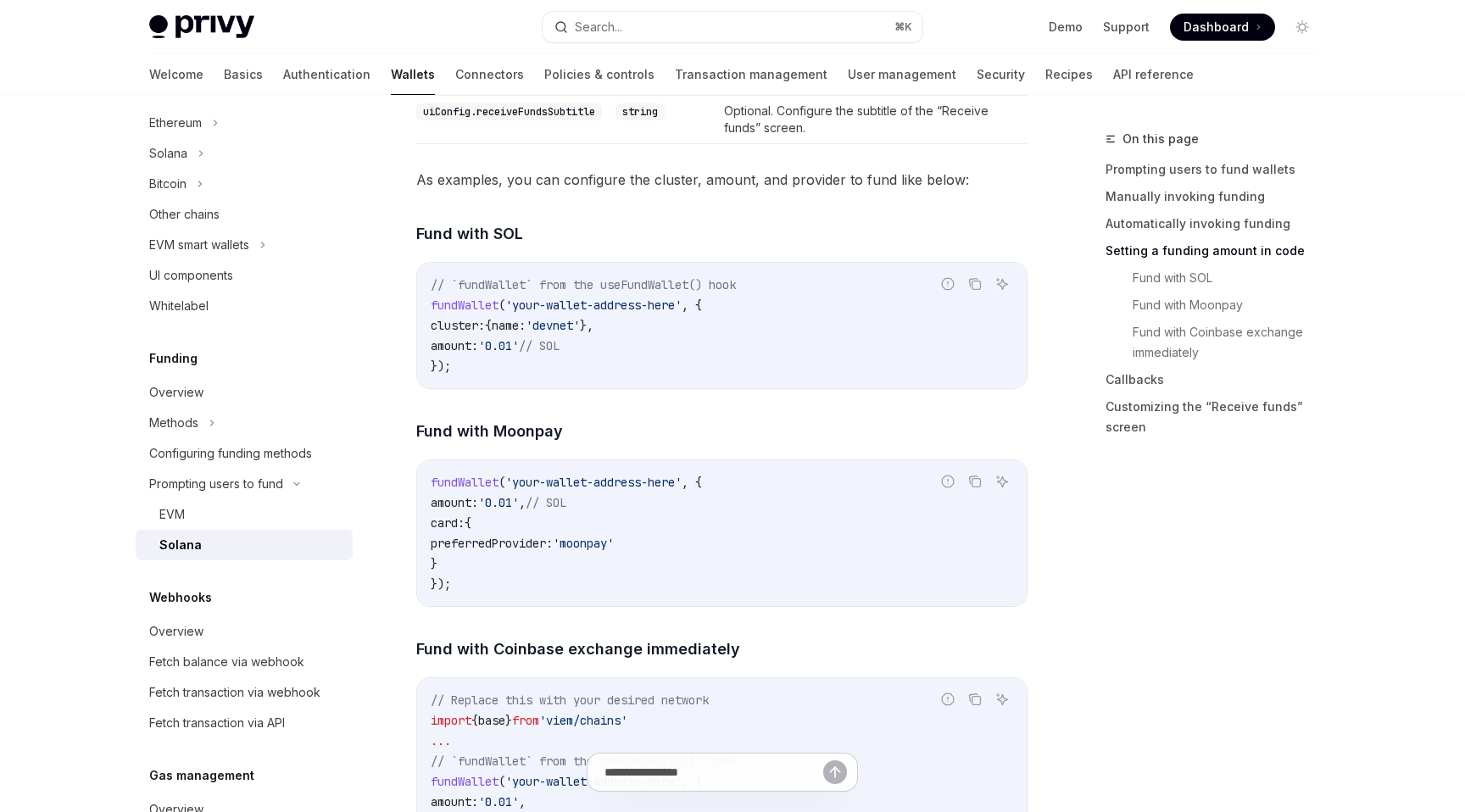
scroll to position [1816, 0]
click at [511, 577] on code "fundWallet ( 'your-wallet-address-here' , { amount: '0.01' , // SOL card: { pre…" at bounding box center [721, 531] width 583 height 122
drag, startPoint x: 480, startPoint y: 571, endPoint x: 428, endPoint y: 532, distance: 65.0
click at [428, 532] on div "fundWallet ( 'your-wallet-address-here' , { amount: '0.01' , // SOL card: { pre…" at bounding box center [722, 531] width 610 height 145
copy code "card: { preferredProvider: 'moonpay' }"
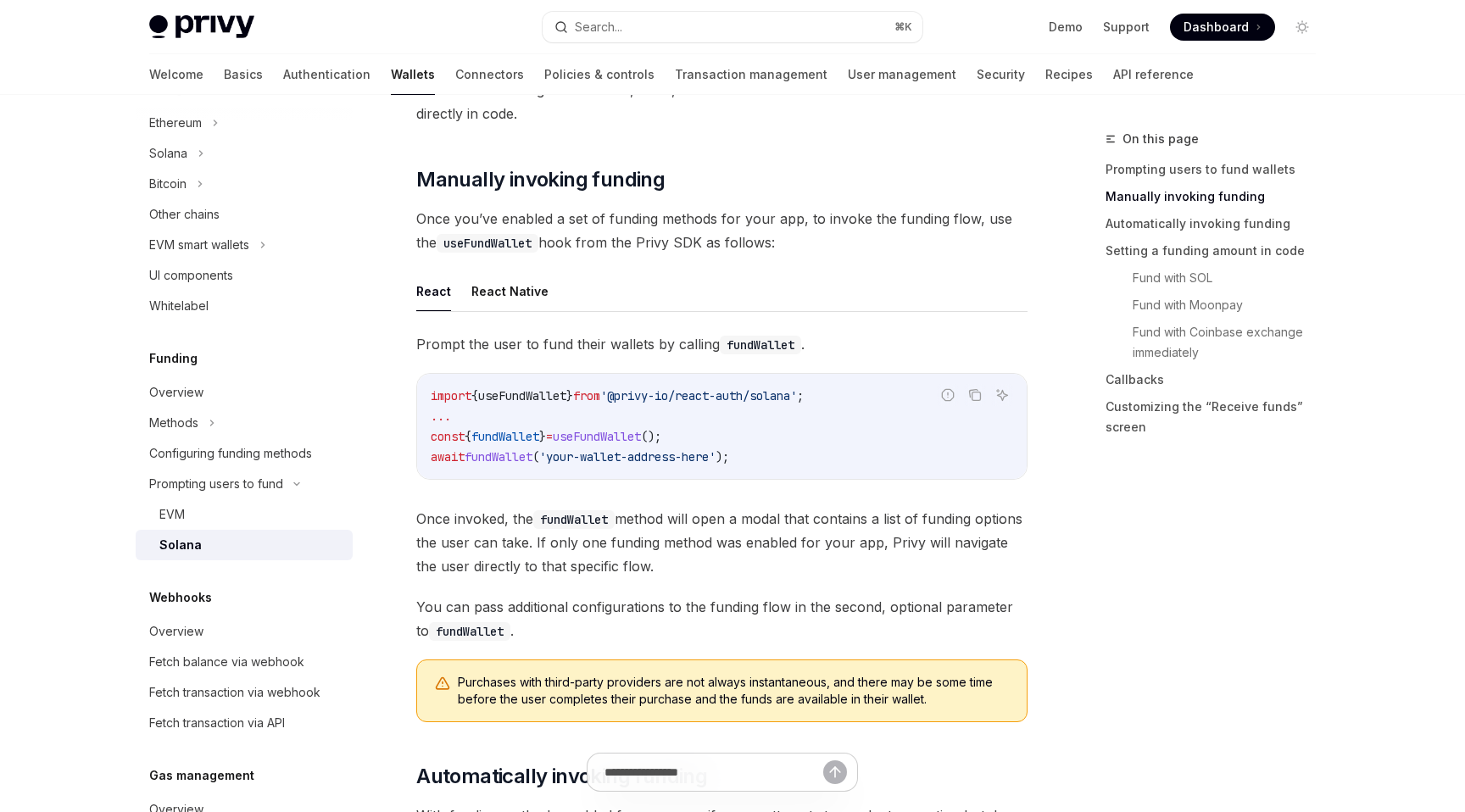
scroll to position [0, 0]
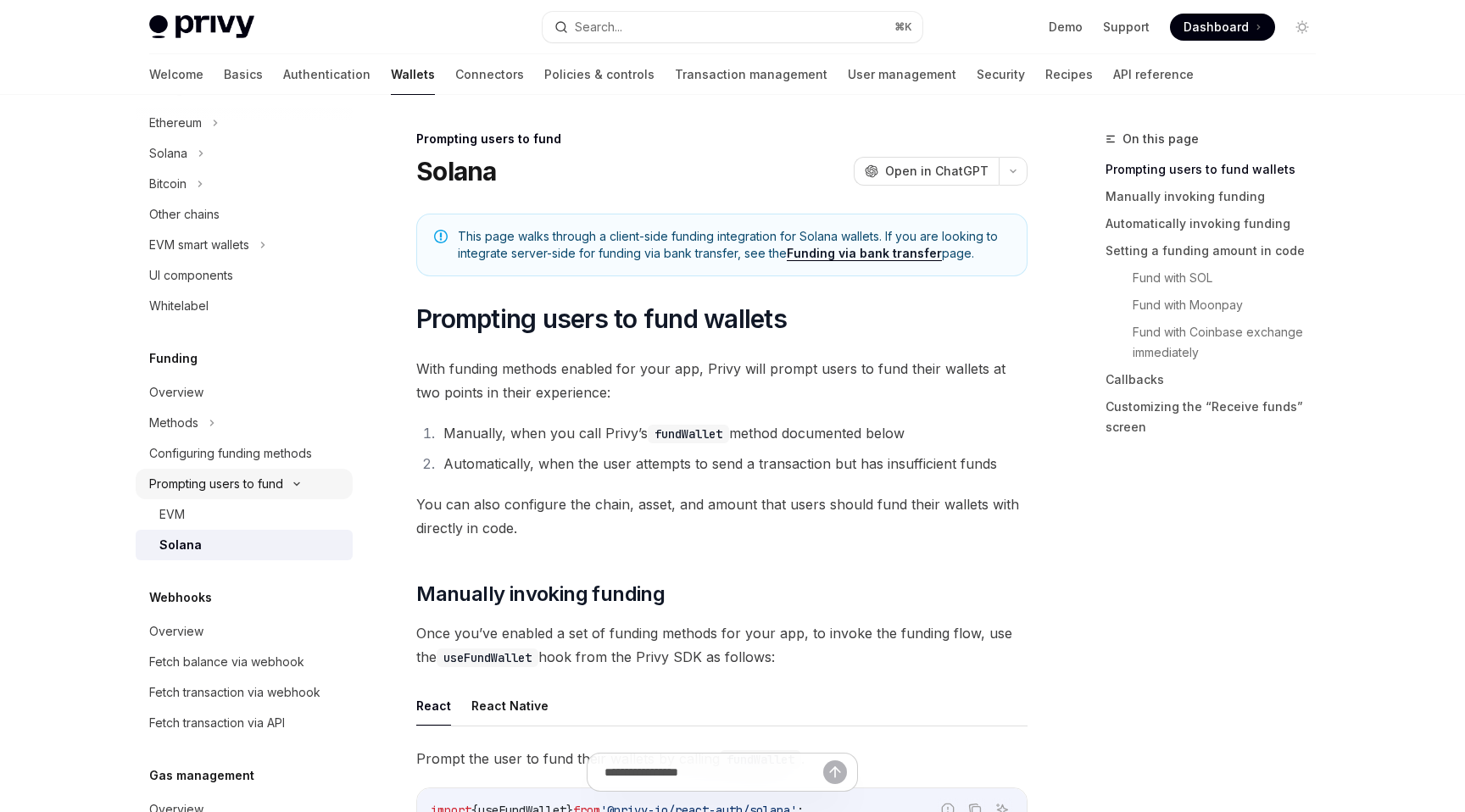
click at [276, 493] on div "Prompting users to fund" at bounding box center [216, 484] width 134 height 20
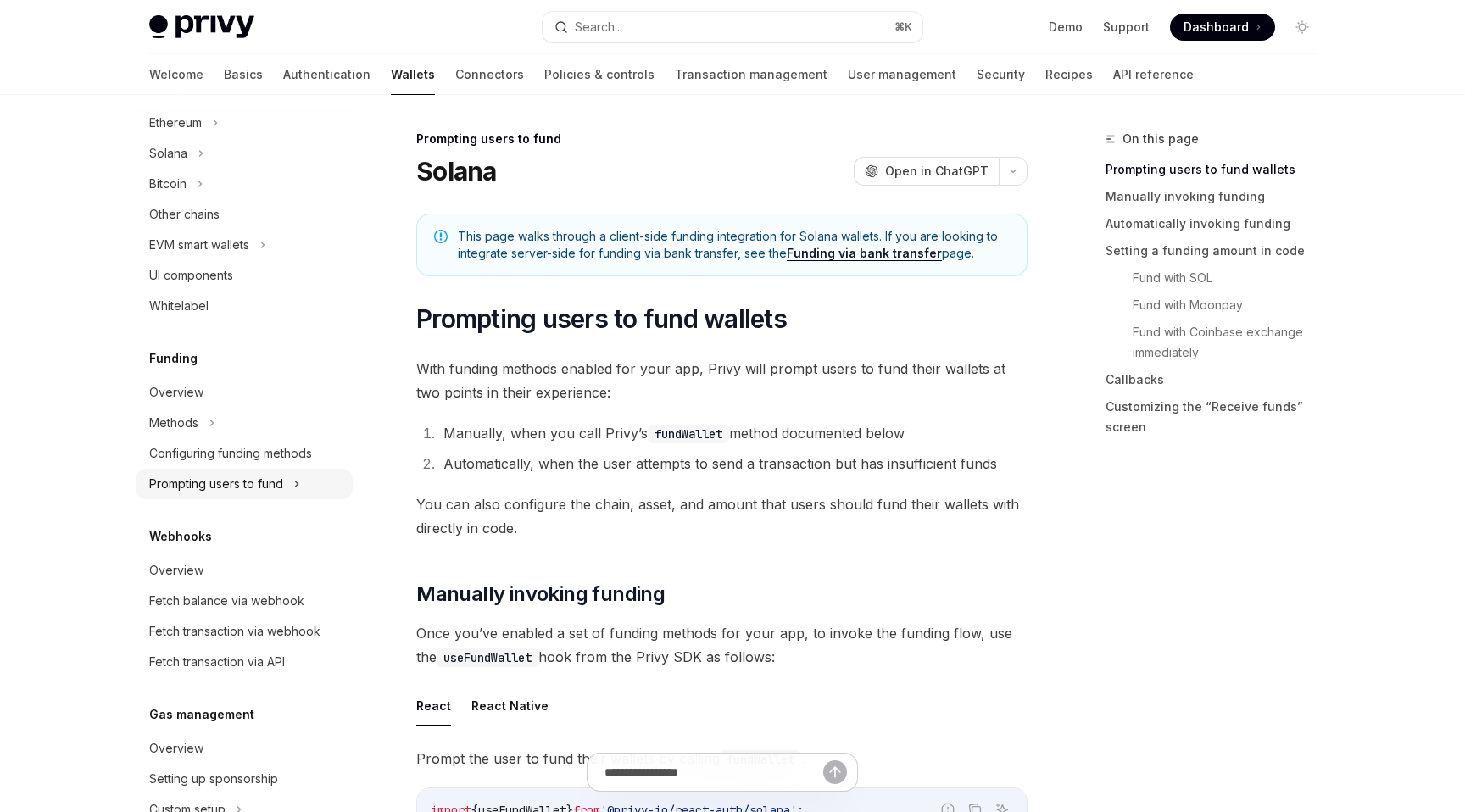
click at [276, 493] on div "Prompting users to fund" at bounding box center [216, 484] width 134 height 20
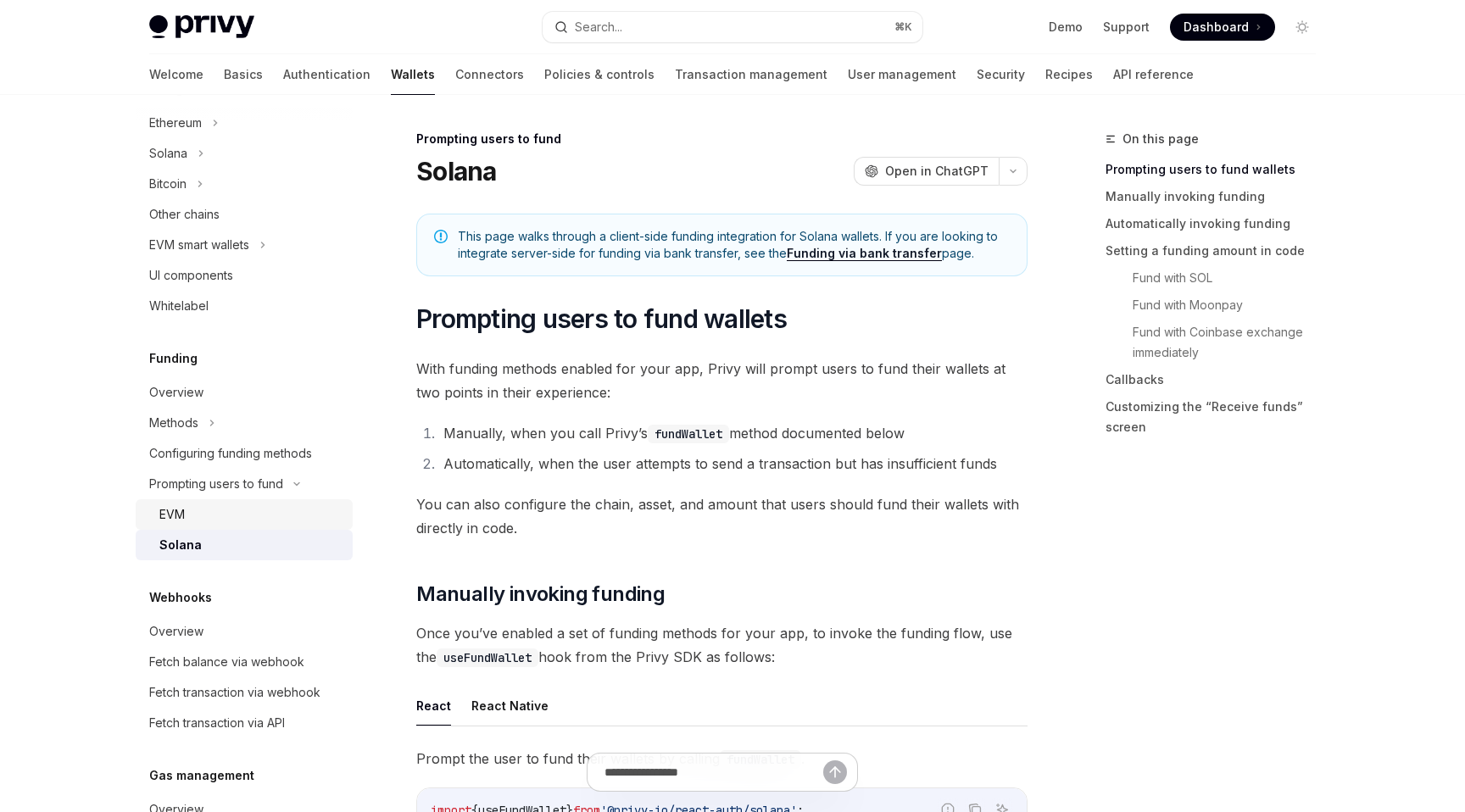
click at [263, 515] on div "EVM" at bounding box center [251, 514] width 183 height 20
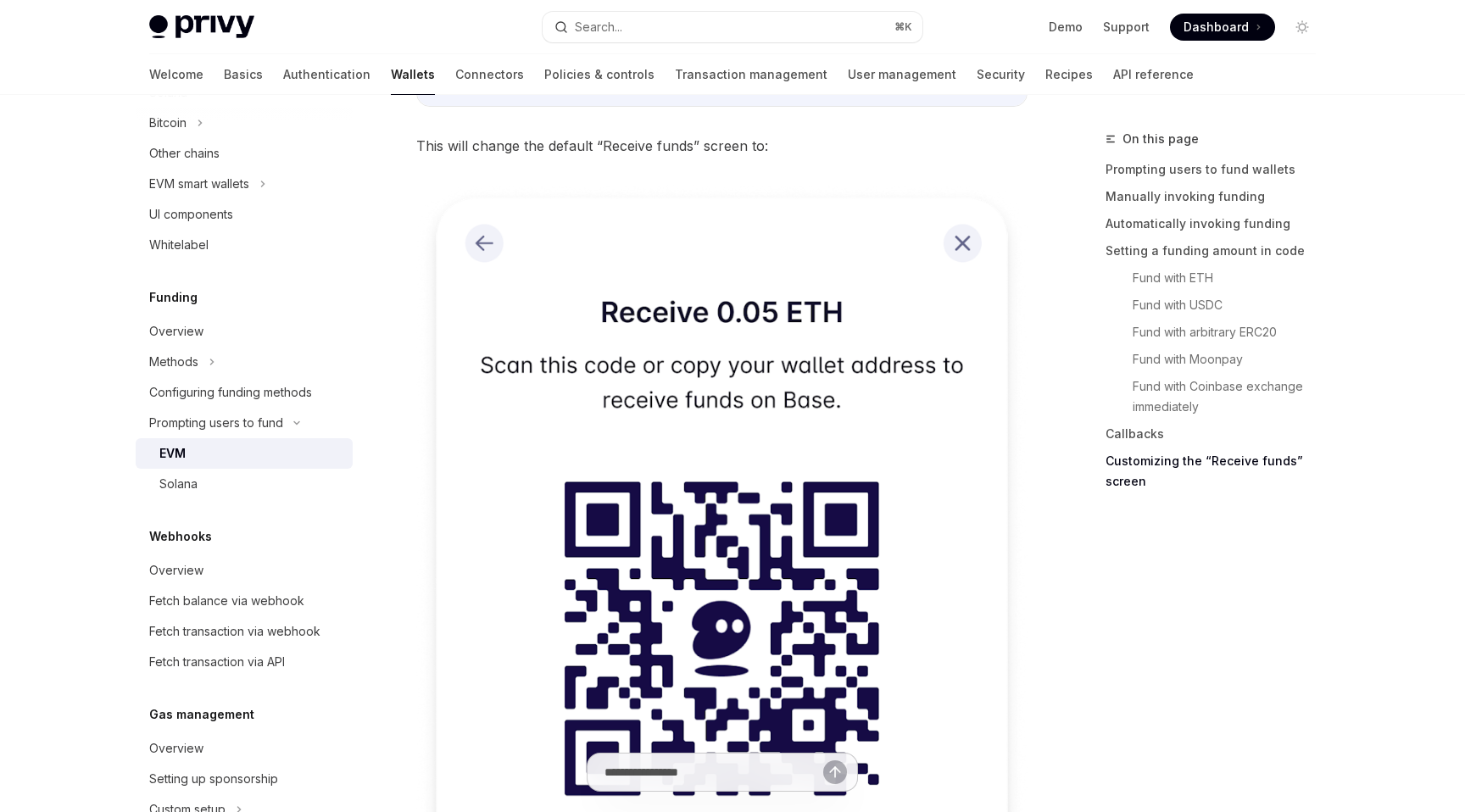
scroll to position [5542, 0]
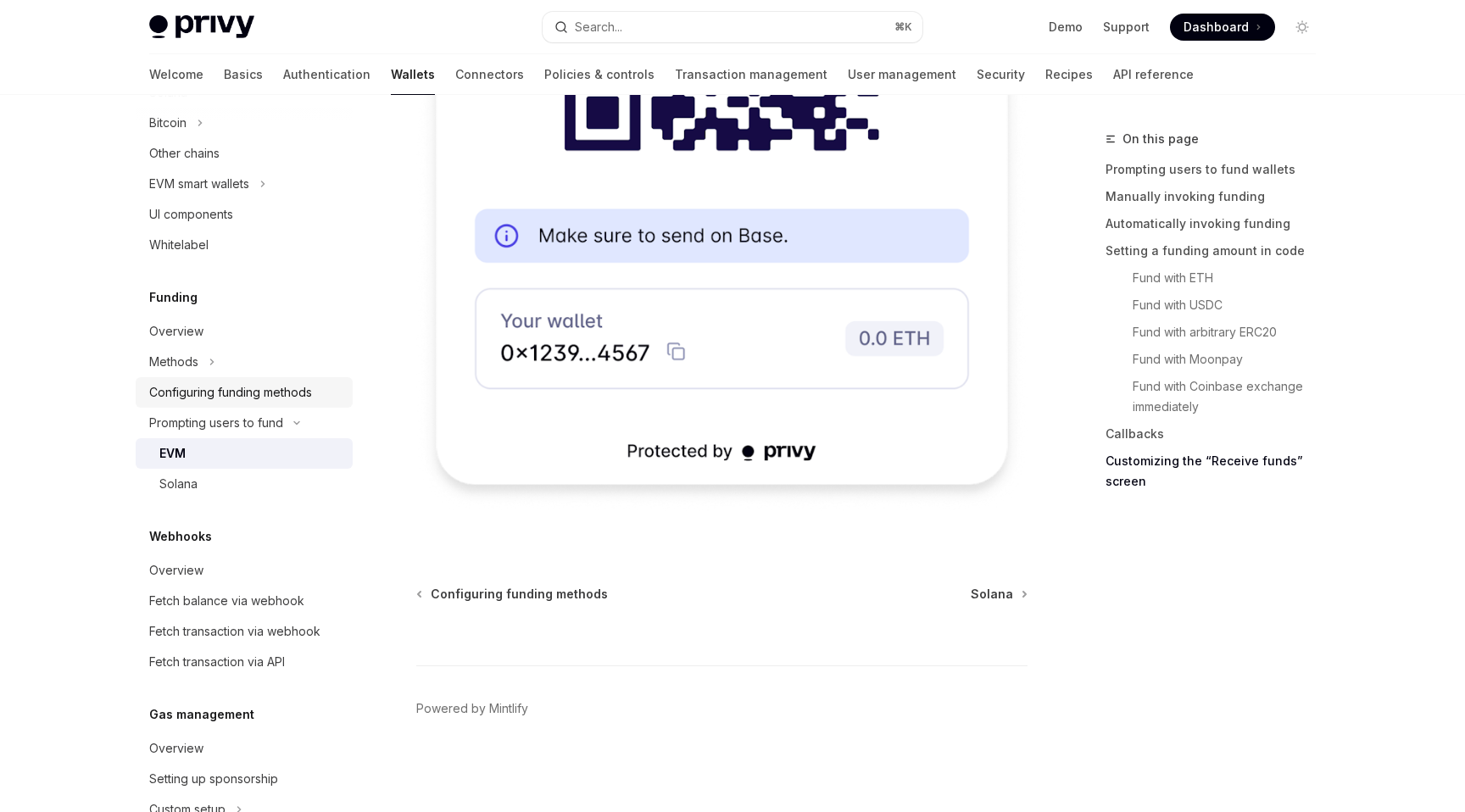
click at [204, 388] on div "Configuring funding methods" at bounding box center [230, 392] width 163 height 20
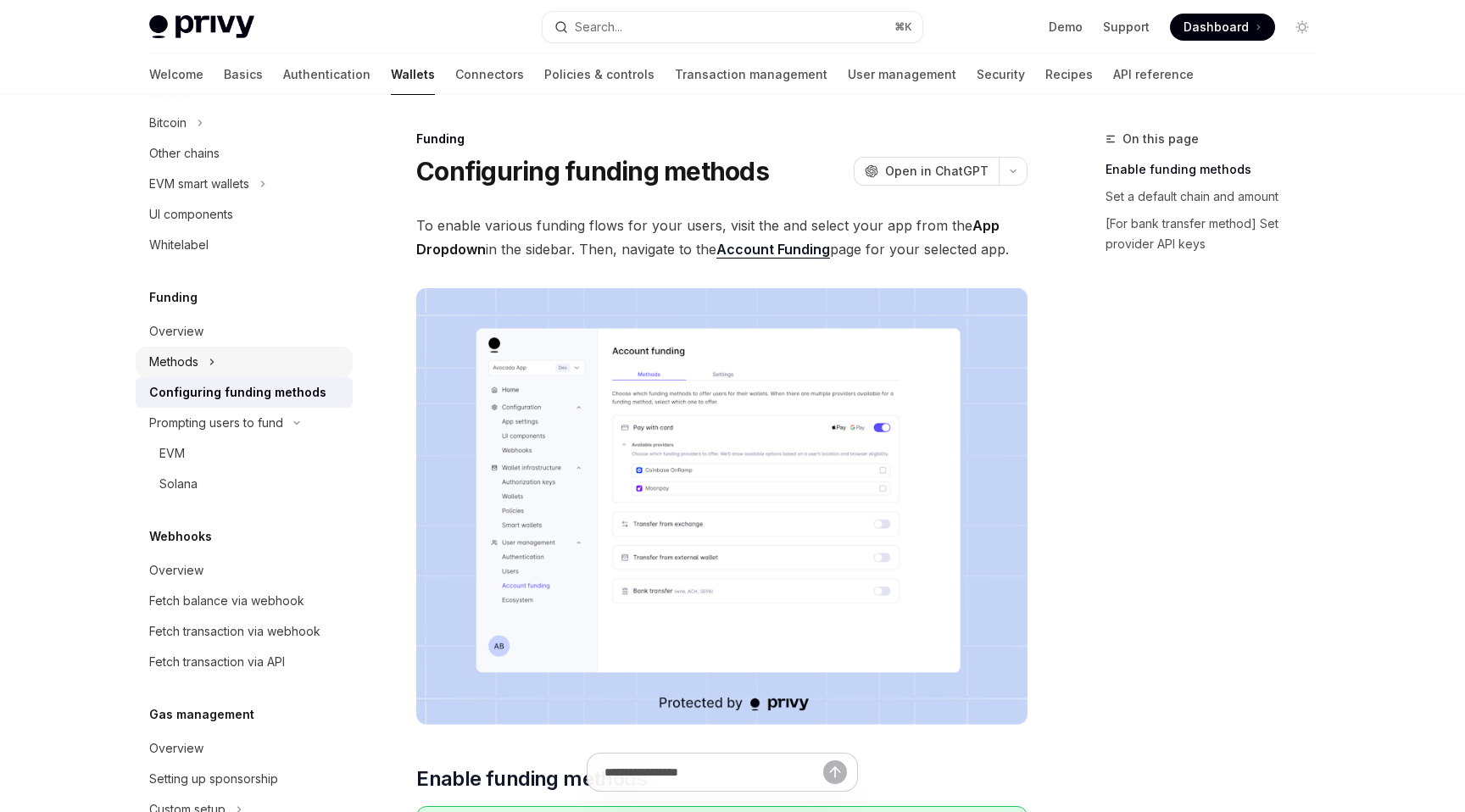
click at [304, 370] on div "Methods" at bounding box center [244, 362] width 217 height 31
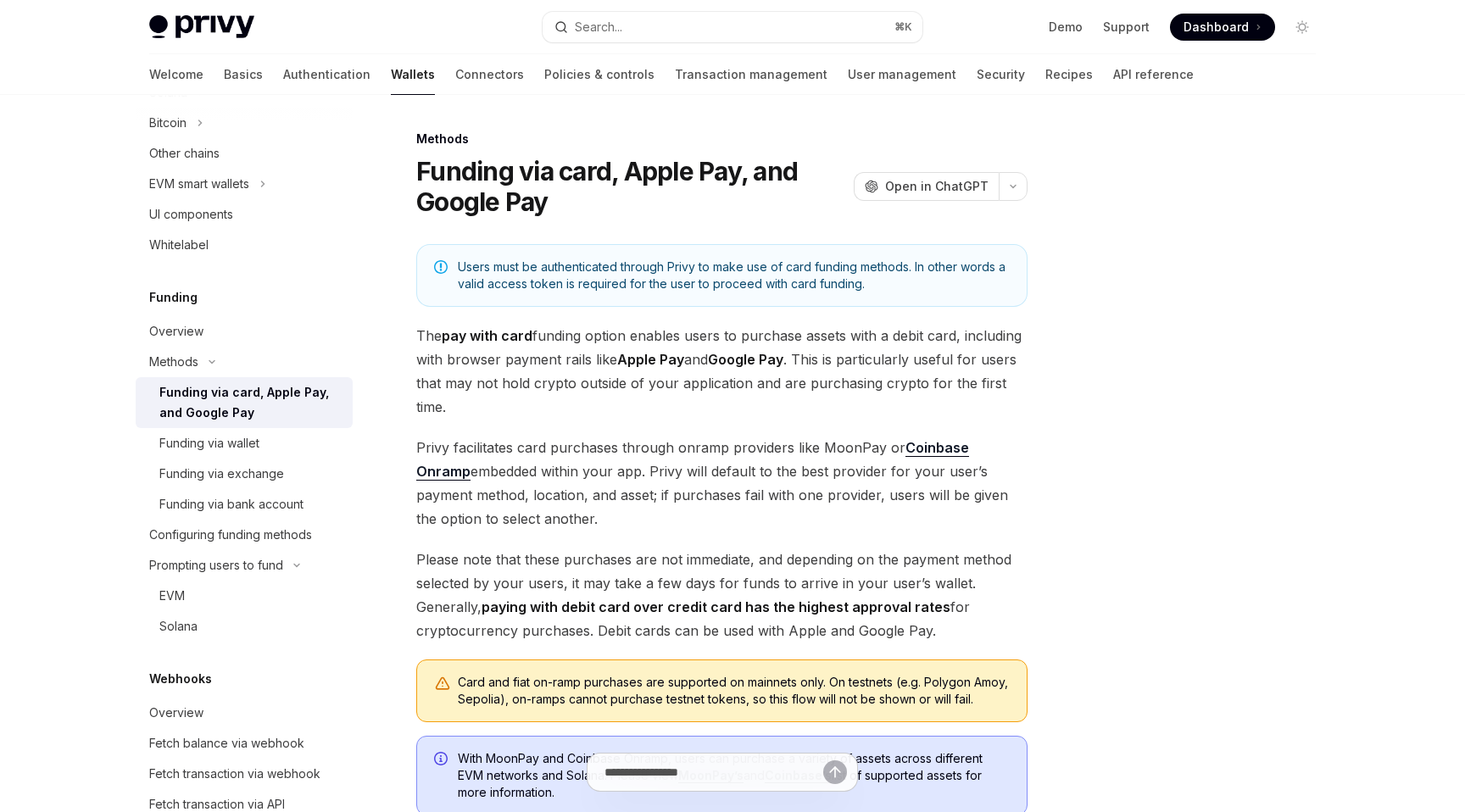
scroll to position [58, 0]
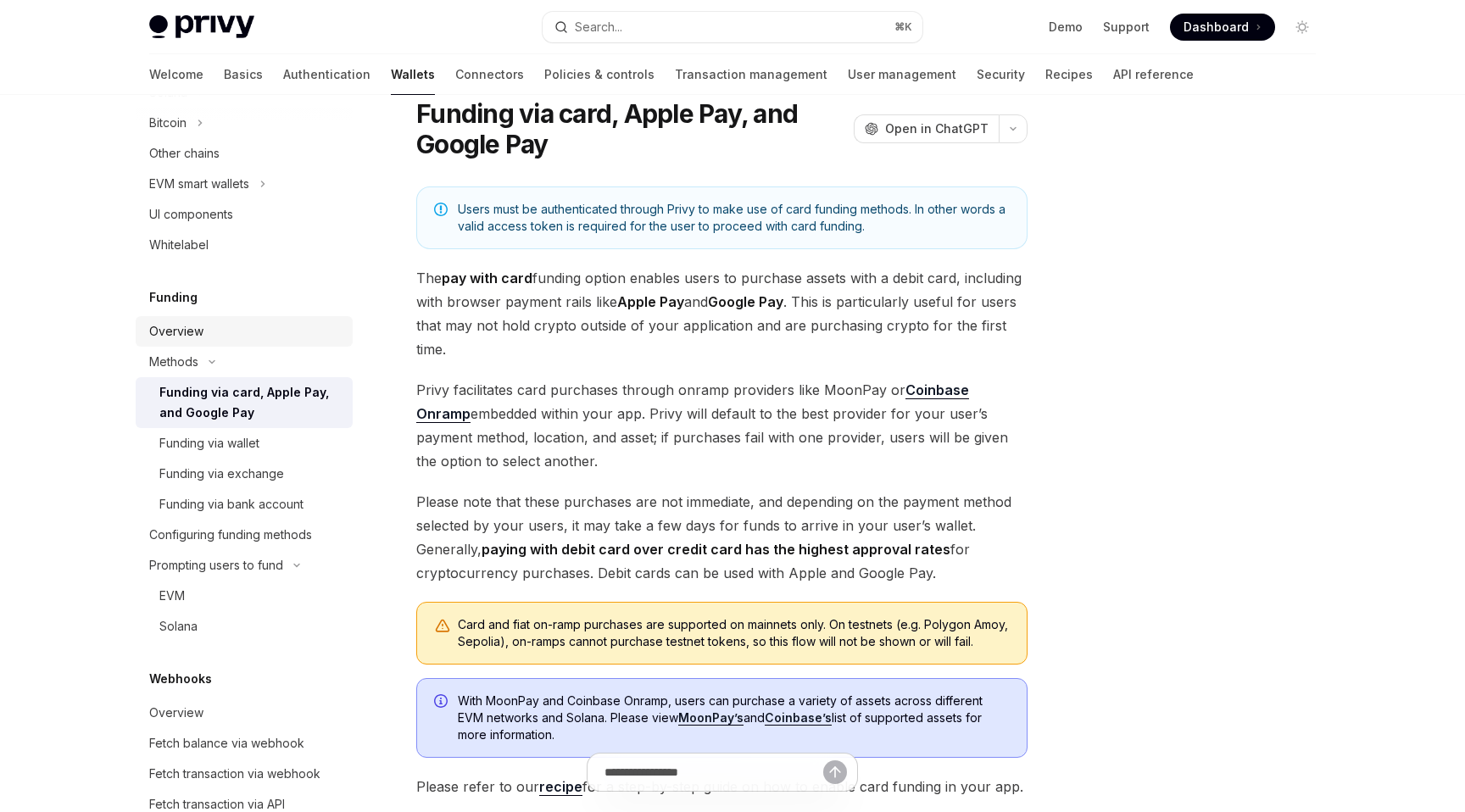
click at [248, 325] on div "Overview" at bounding box center [245, 331] width 194 height 20
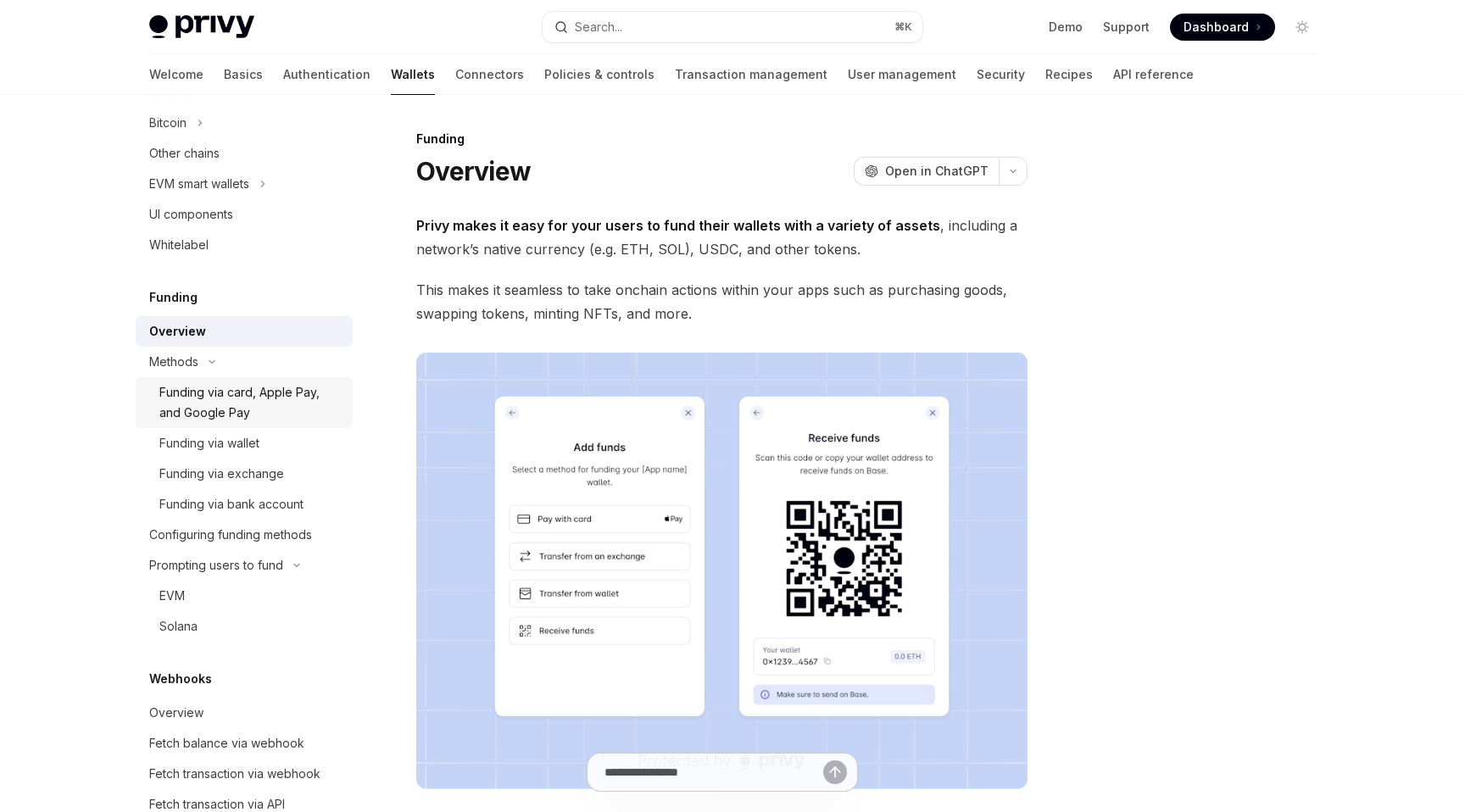
click at [275, 395] on div "Funding via card, Apple Pay, and Google Pay" at bounding box center [251, 402] width 183 height 40
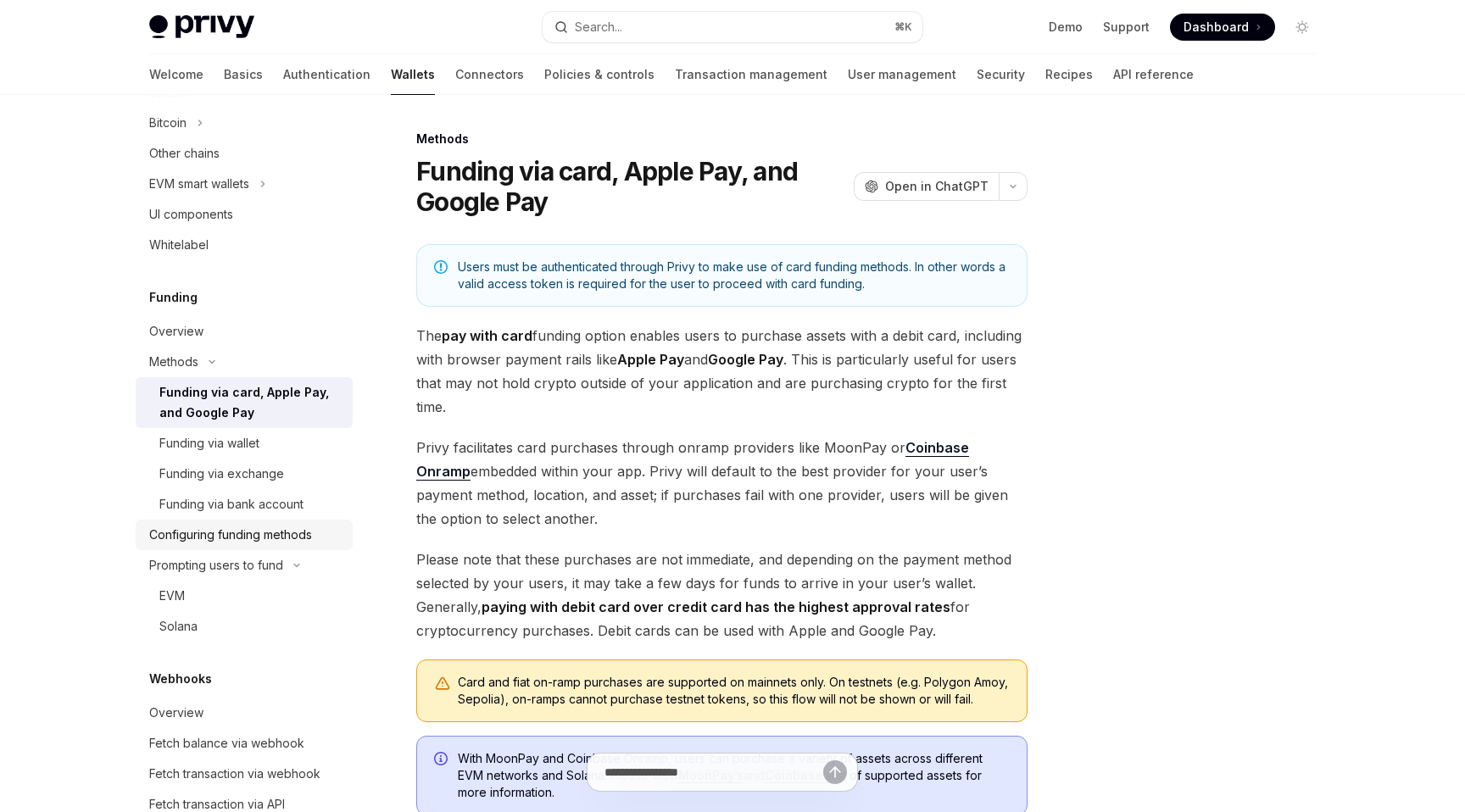
click at [250, 547] on link "Configuring funding methods" at bounding box center [244, 534] width 217 height 31
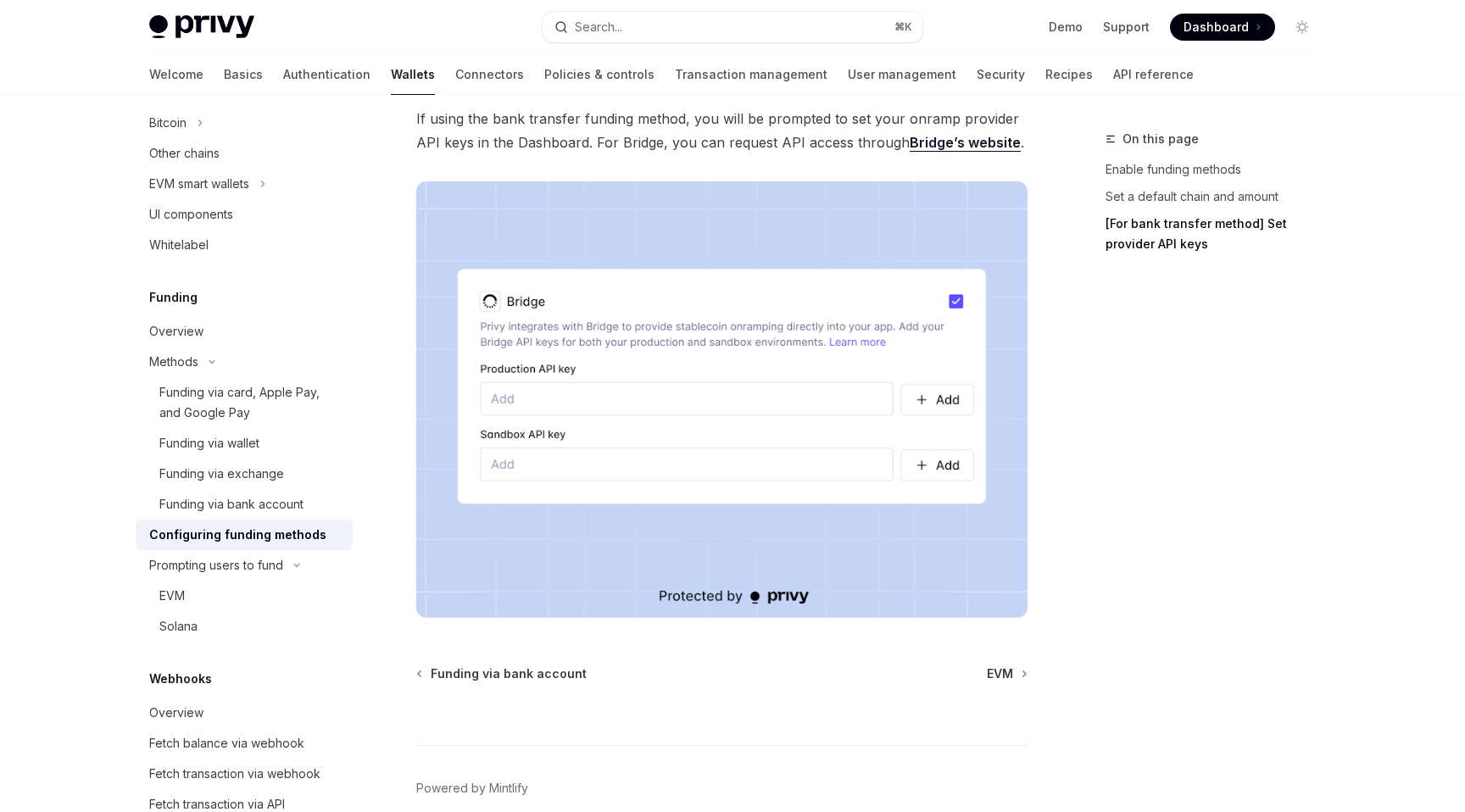
scroll to position [1557, 0]
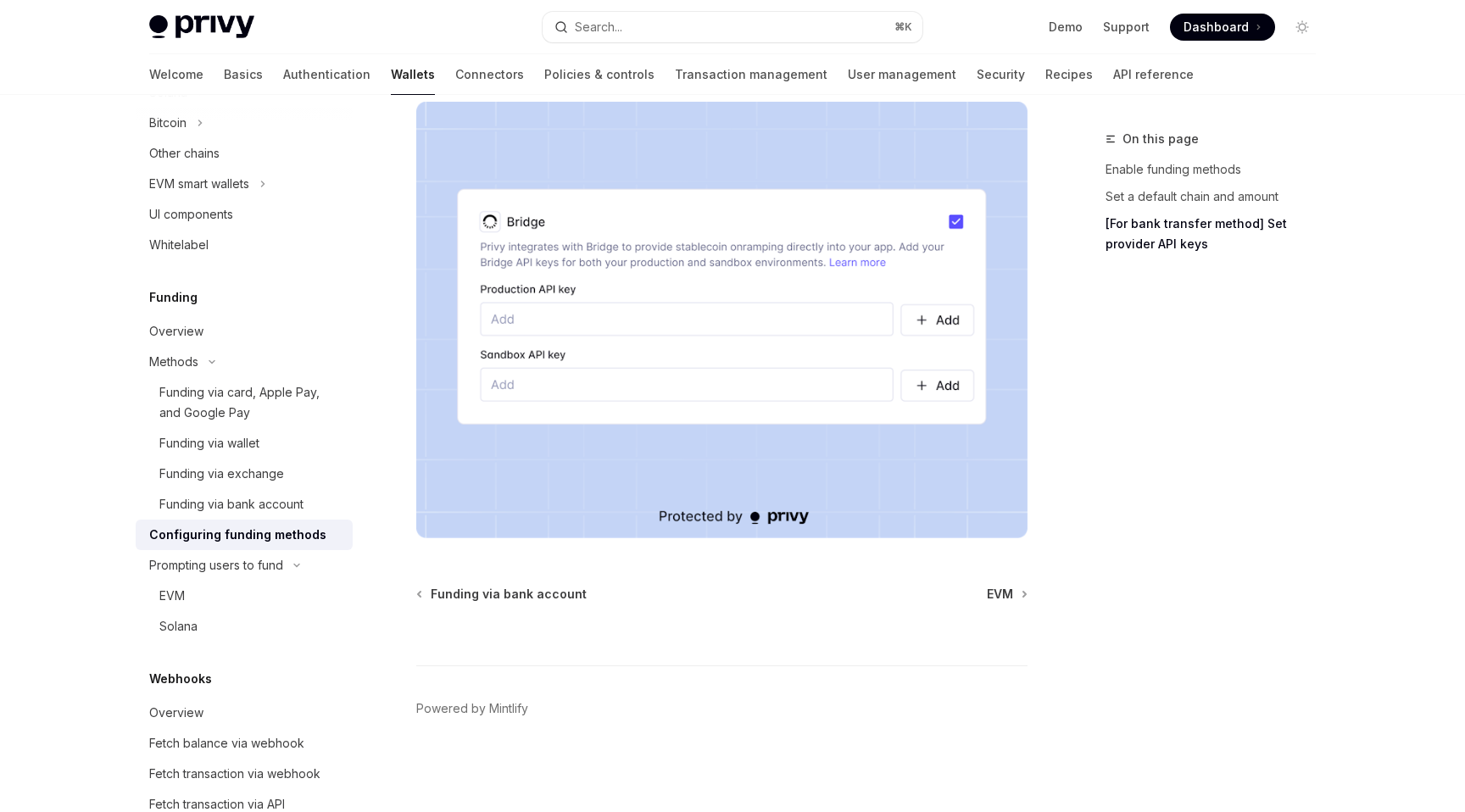
type textarea "*"
